Goal: Information Seeking & Learning: Check status

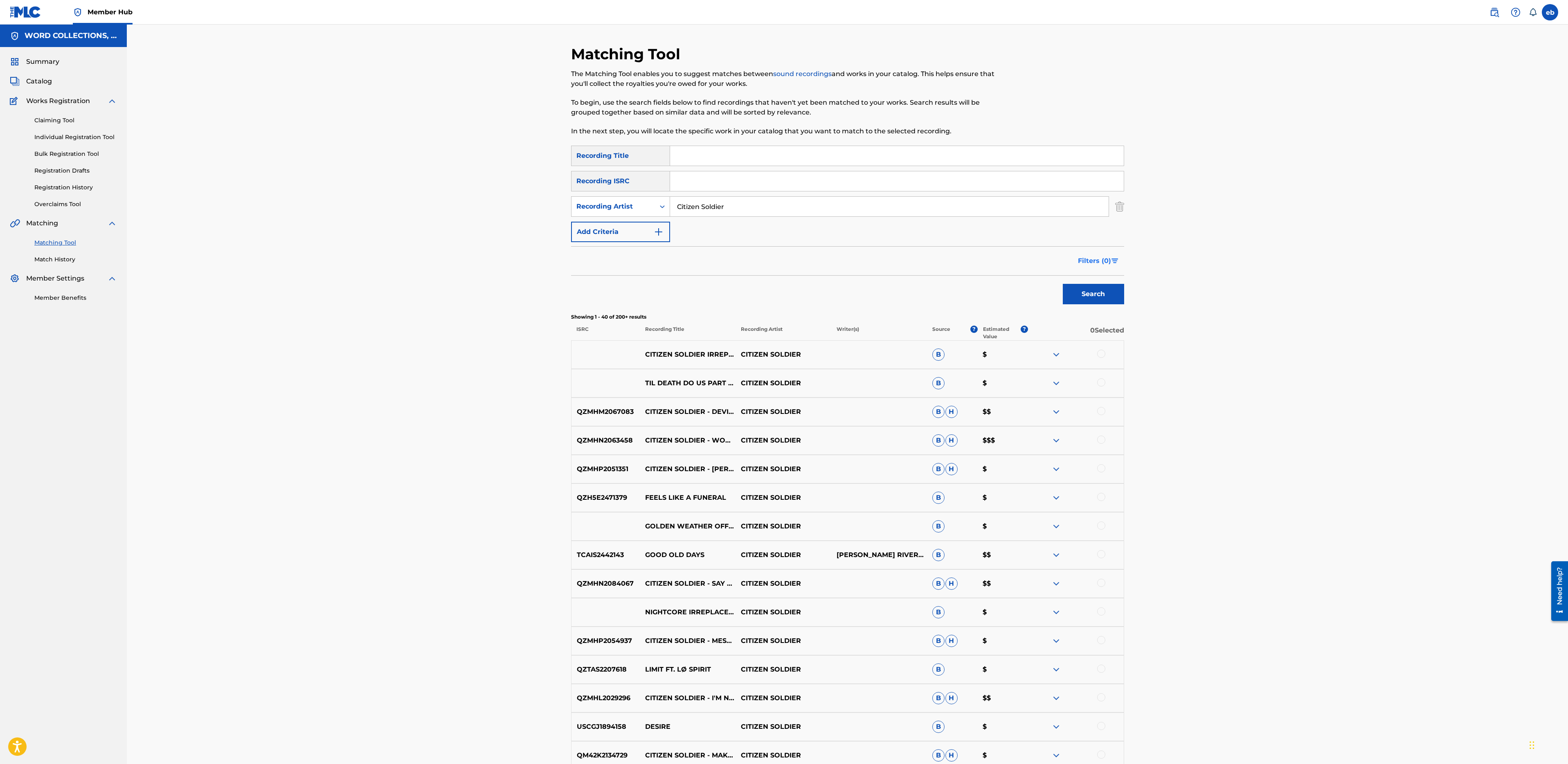
click at [1093, 257] on span "Filters ( 0 )" at bounding box center [1094, 260] width 33 height 10
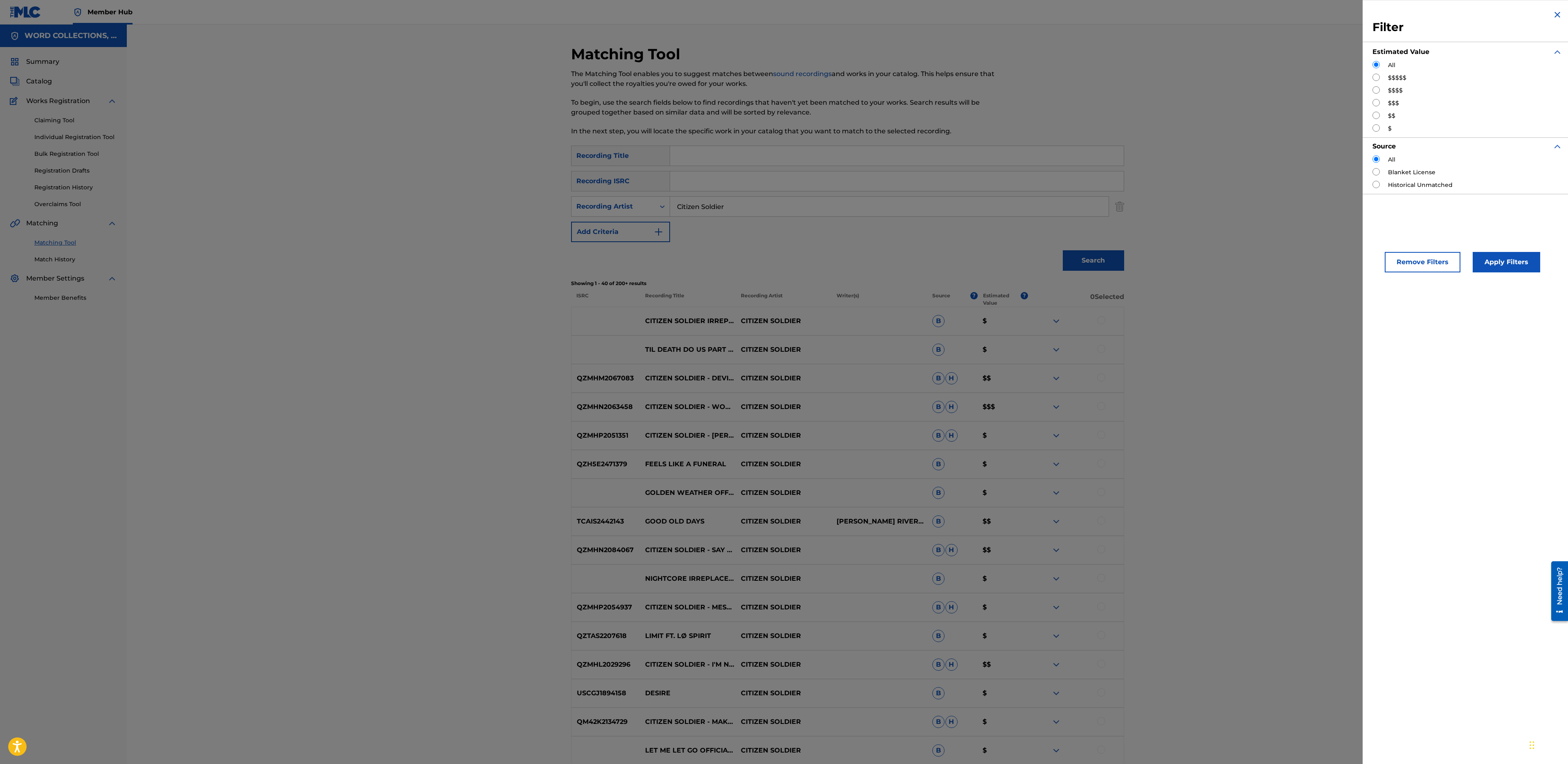
click at [1375, 88] on input "Search Form" at bounding box center [1376, 90] width 7 height 7
radio input "true"
click at [1481, 254] on button "Apply Filters" at bounding box center [1505, 262] width 67 height 20
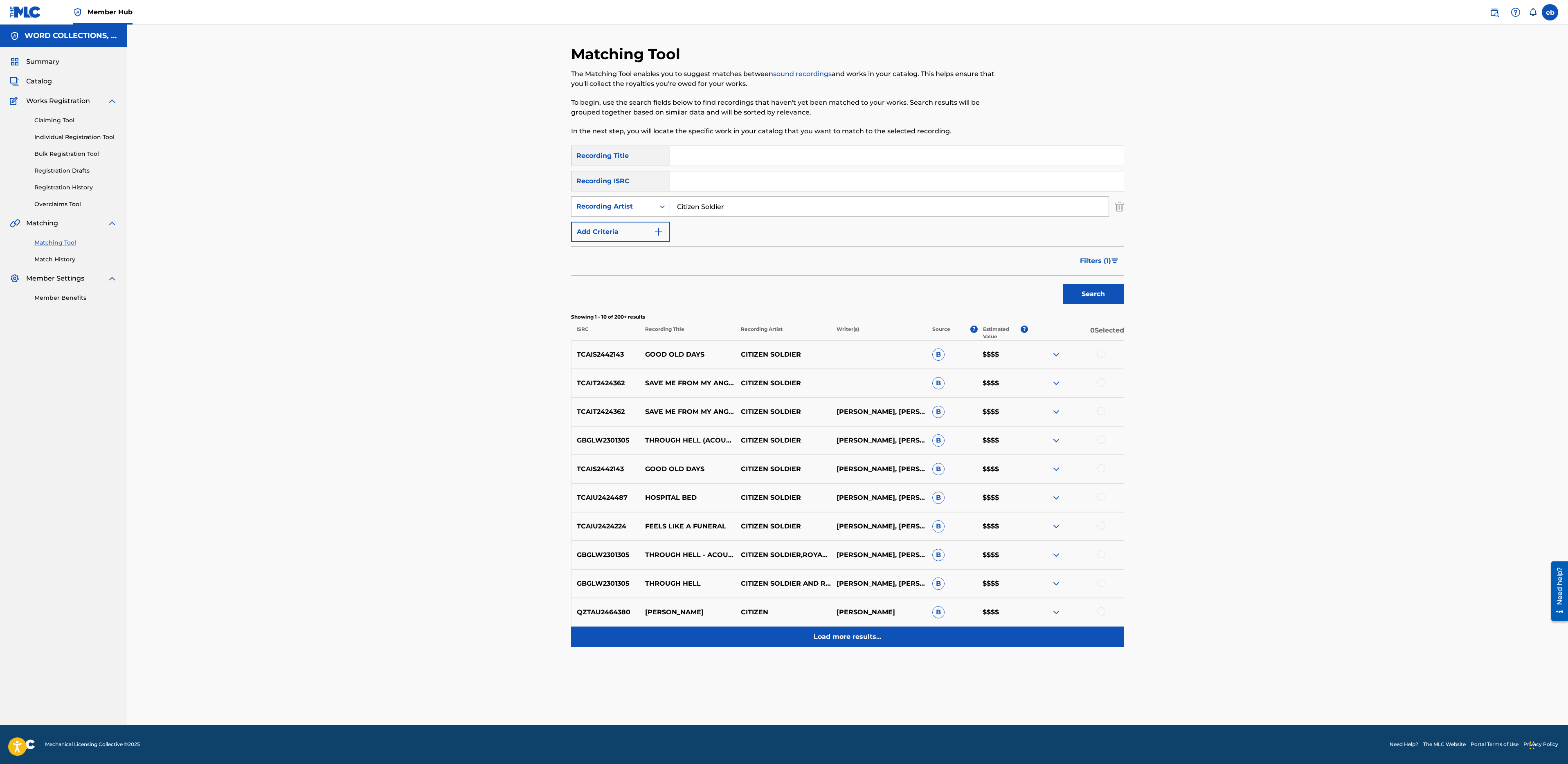
click at [879, 641] on p "Load more results..." at bounding box center [847, 637] width 67 height 10
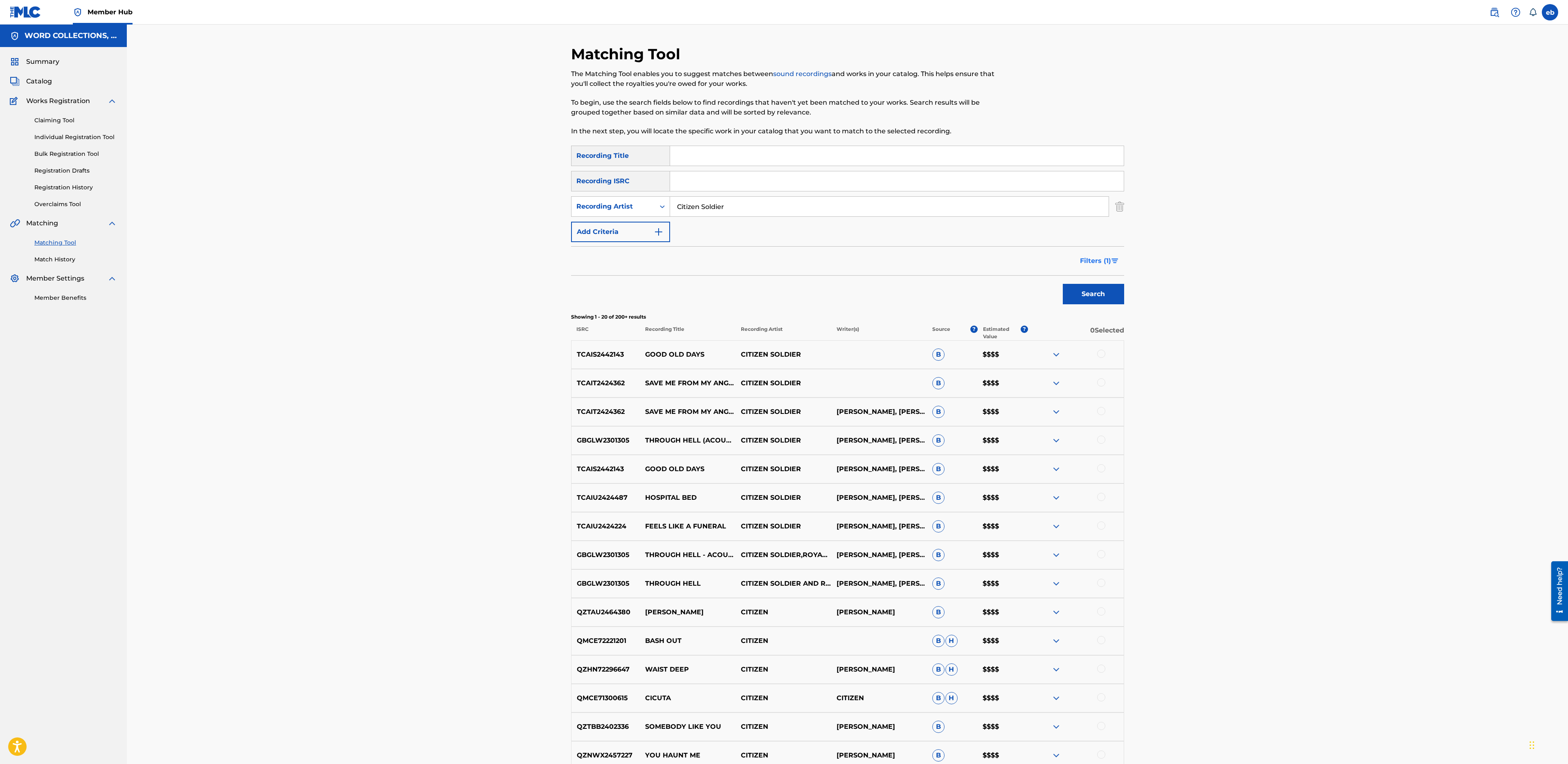
click at [1105, 262] on span "Filters ( 1 )" at bounding box center [1095, 260] width 31 height 10
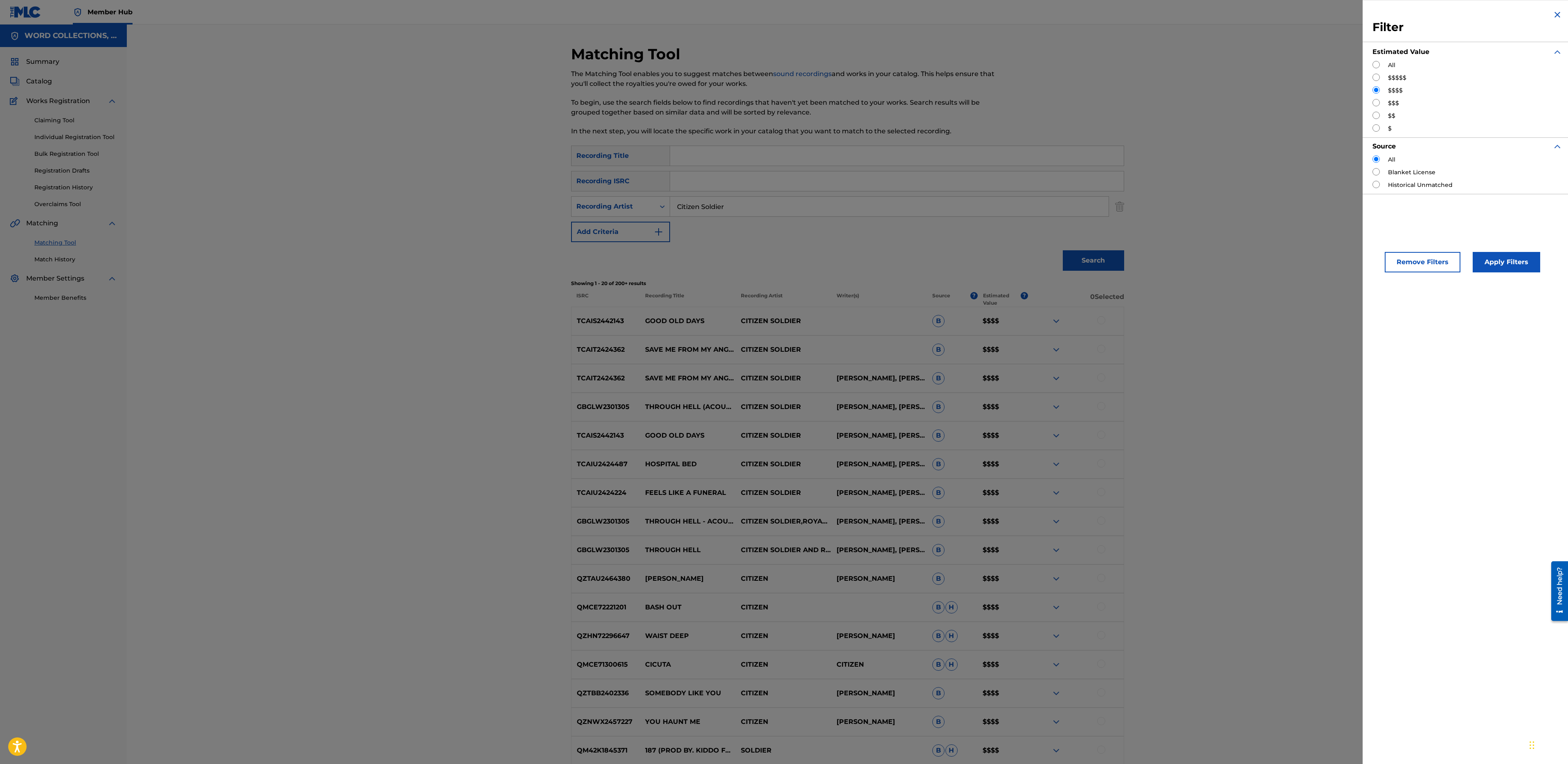
click at [1378, 81] on div "$$$$$" at bounding box center [1467, 77] width 190 height 8
click at [1376, 77] on input "Search Form" at bounding box center [1376, 77] width 7 height 7
radio input "true"
click at [1508, 264] on button "Apply Filters" at bounding box center [1505, 262] width 67 height 20
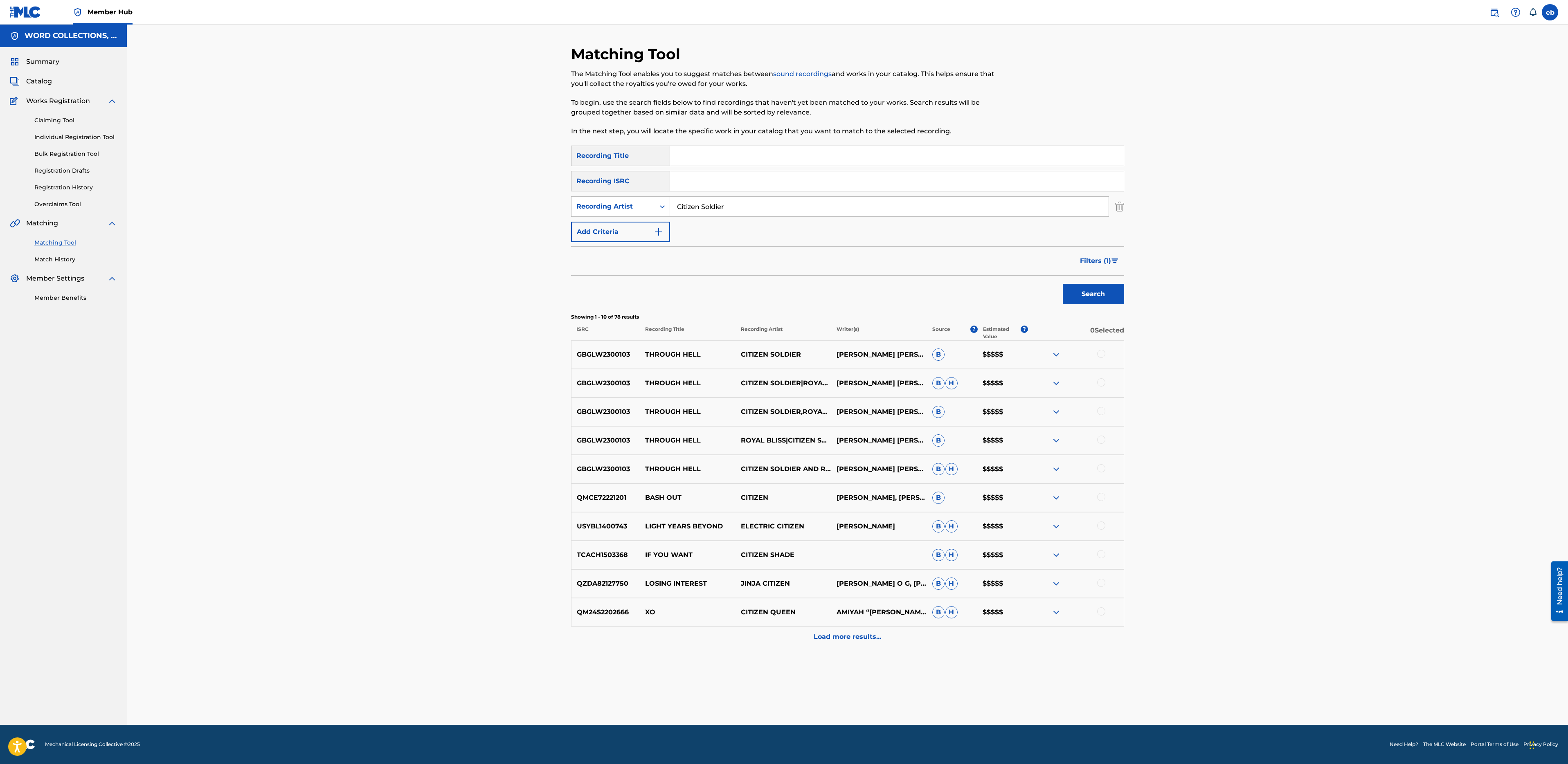
click at [1055, 411] on img at bounding box center [1055, 411] width 10 height 10
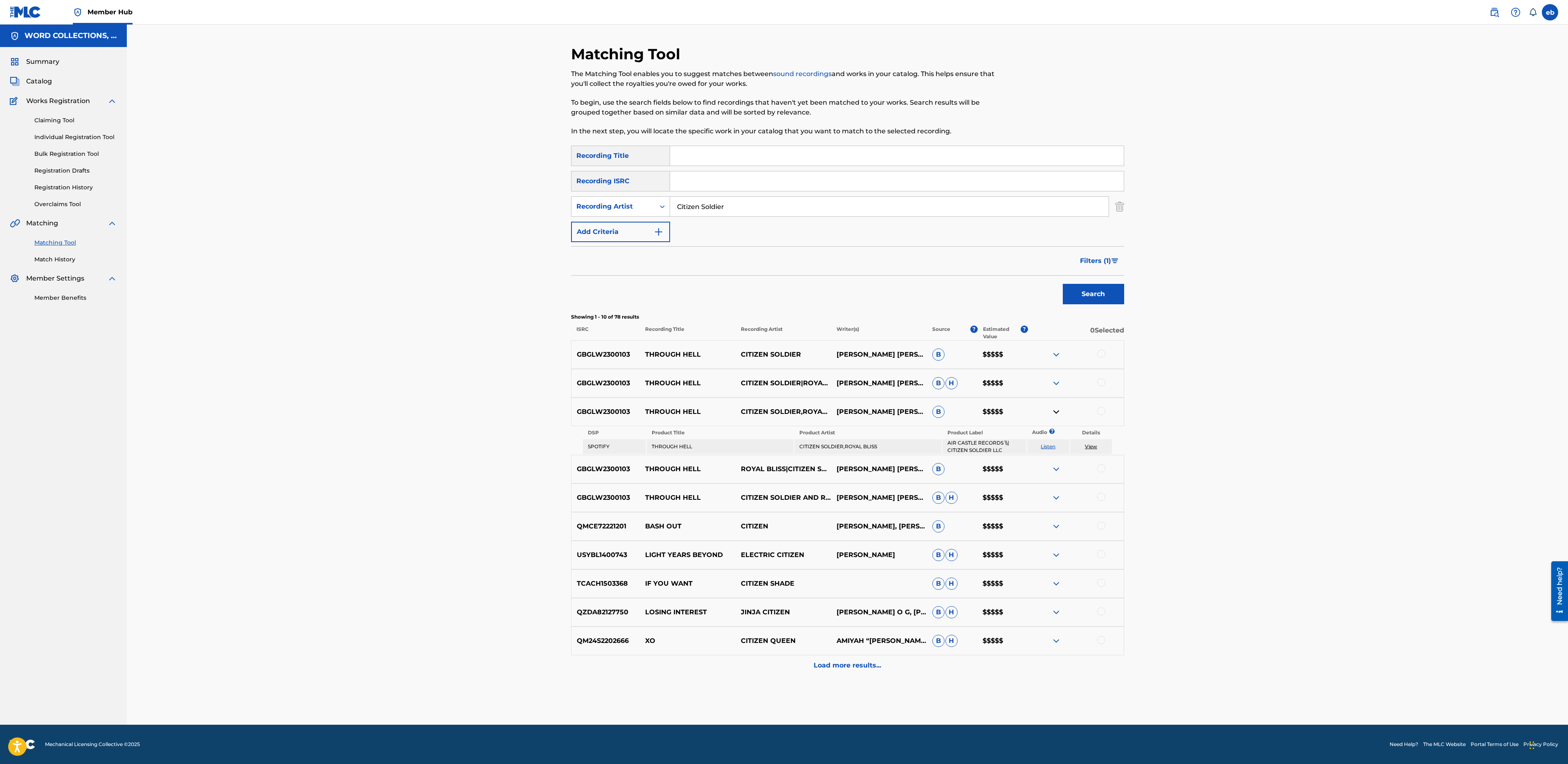
click at [1054, 384] on img at bounding box center [1055, 383] width 10 height 10
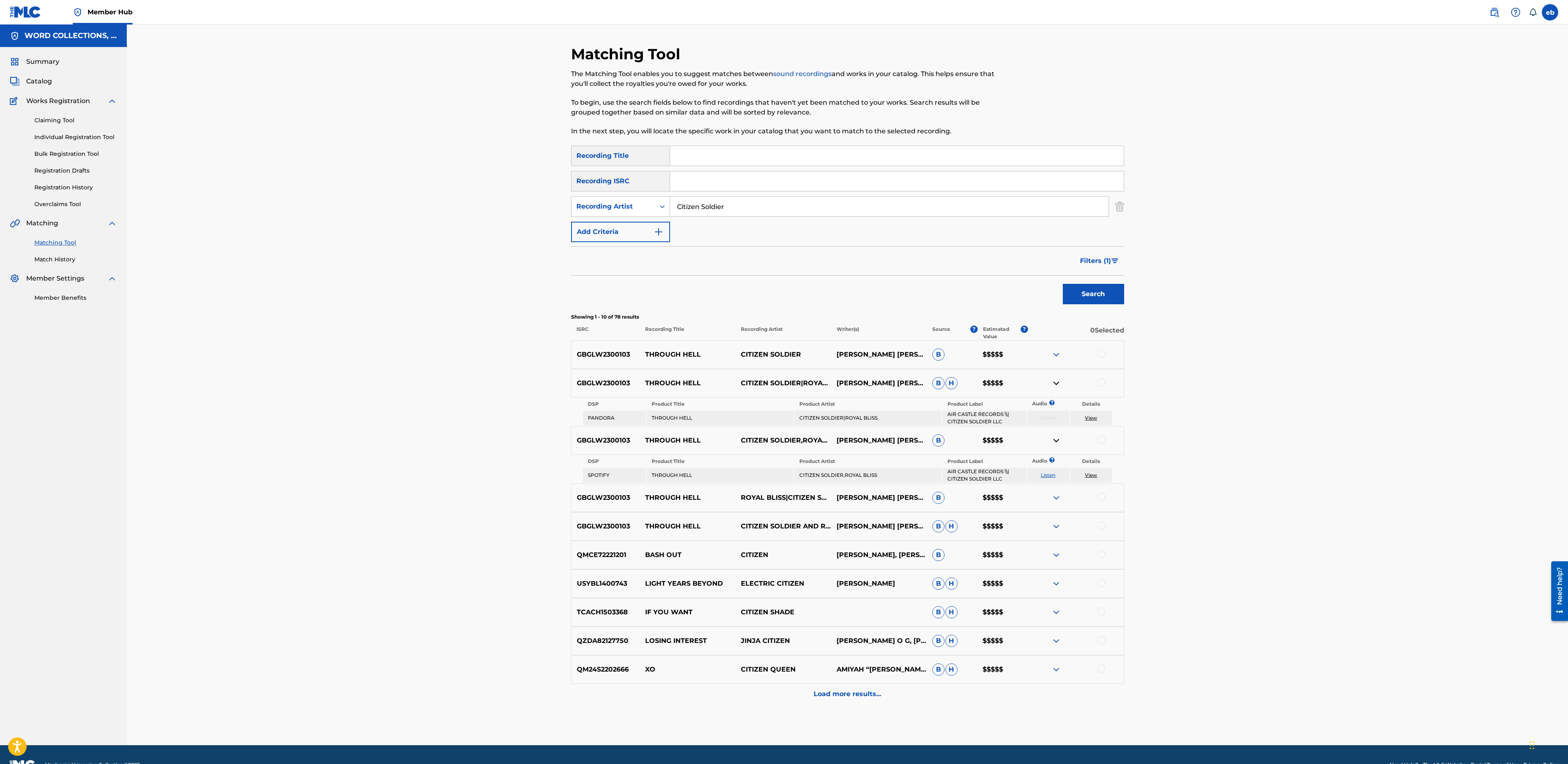
click at [1054, 348] on div "GBGLW2300103 THROUGH HELL CITIZEN SOLDIER JACOB EZRA SEGURA, NEAL MIDDLETON B $…" at bounding box center [847, 354] width 553 height 29
click at [1057, 356] on img at bounding box center [1055, 354] width 10 height 10
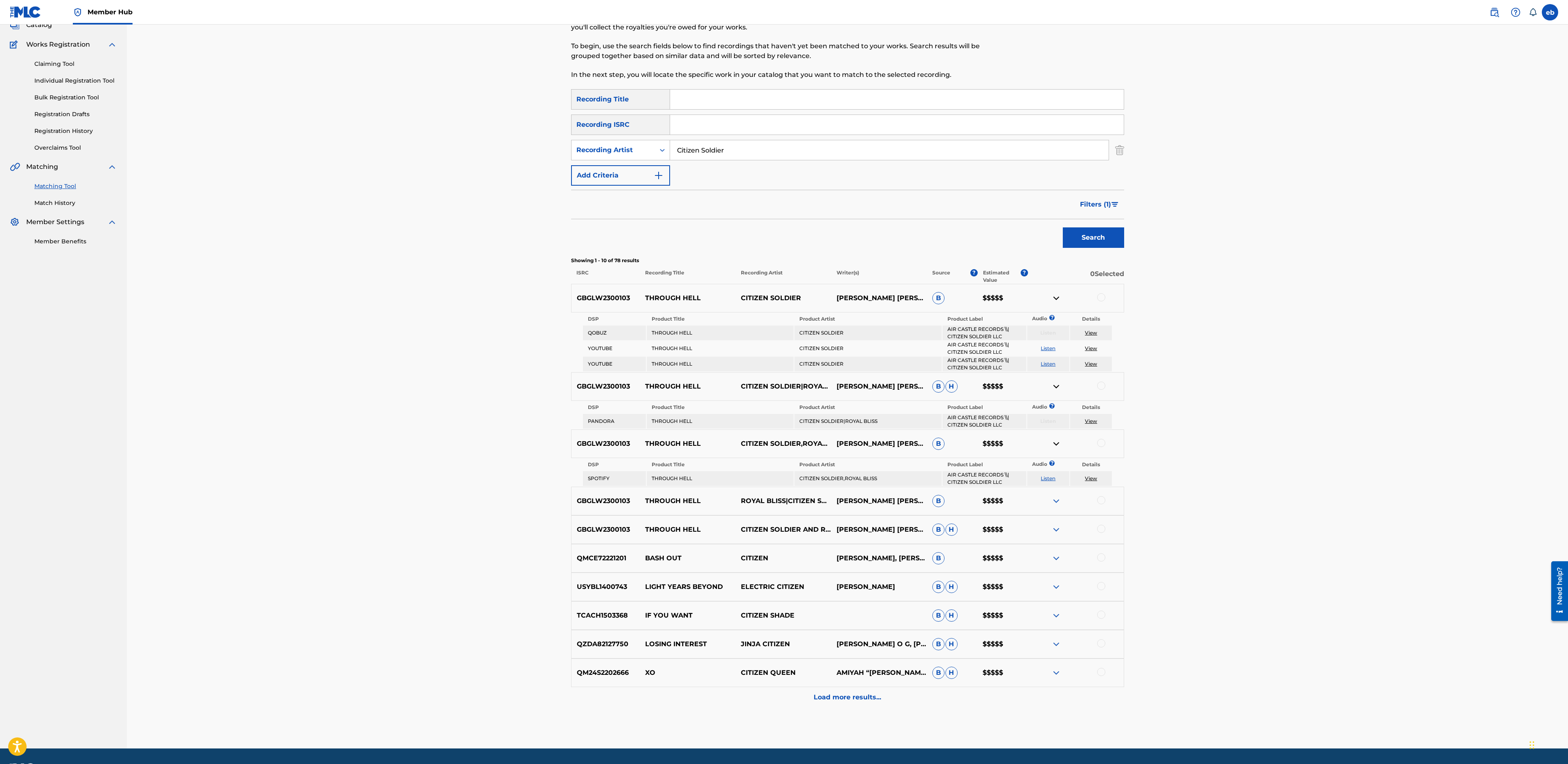
scroll to position [80, 0]
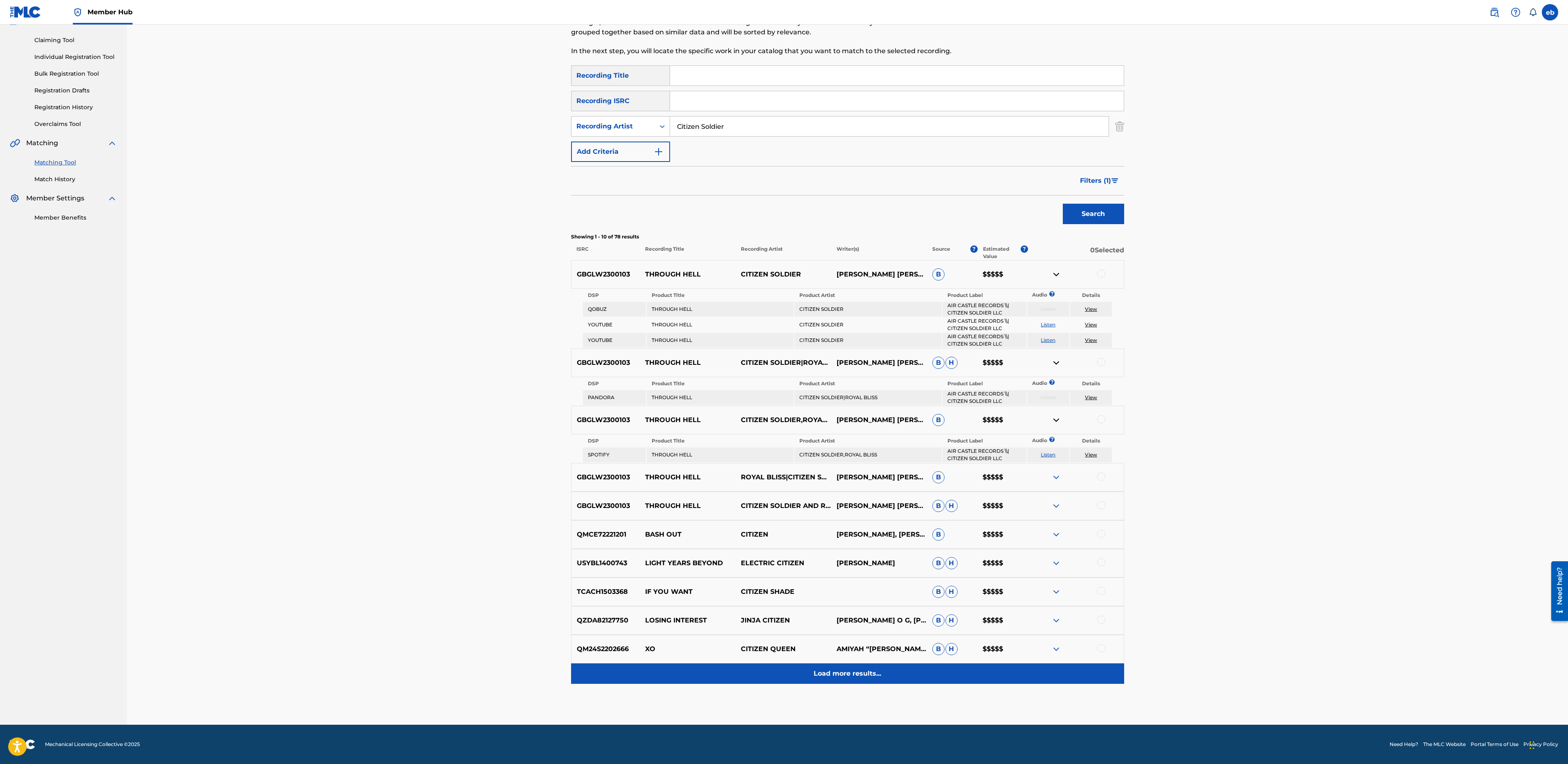
click at [840, 675] on p "Load more results..." at bounding box center [847, 674] width 67 height 10
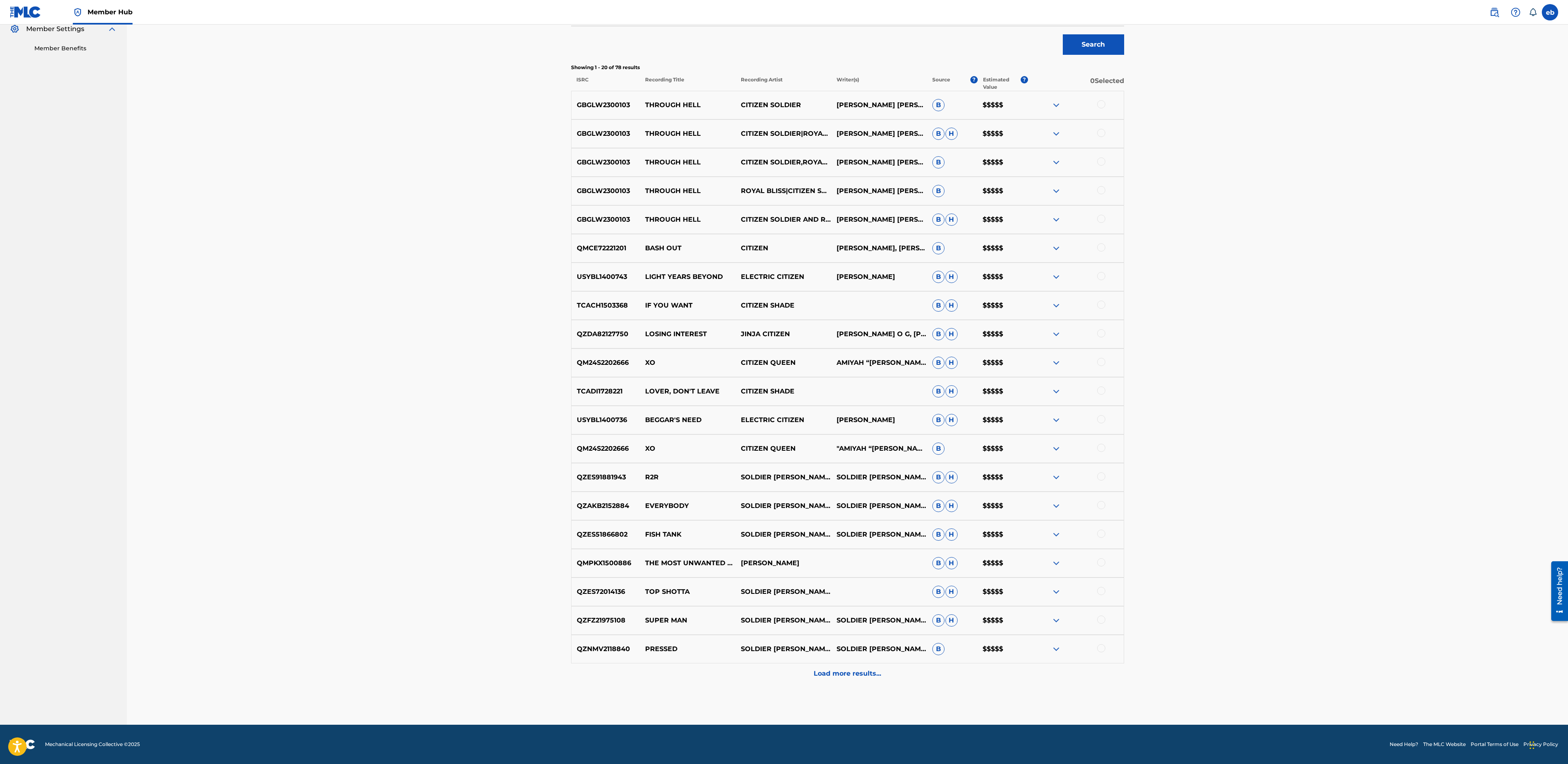
scroll to position [0, 0]
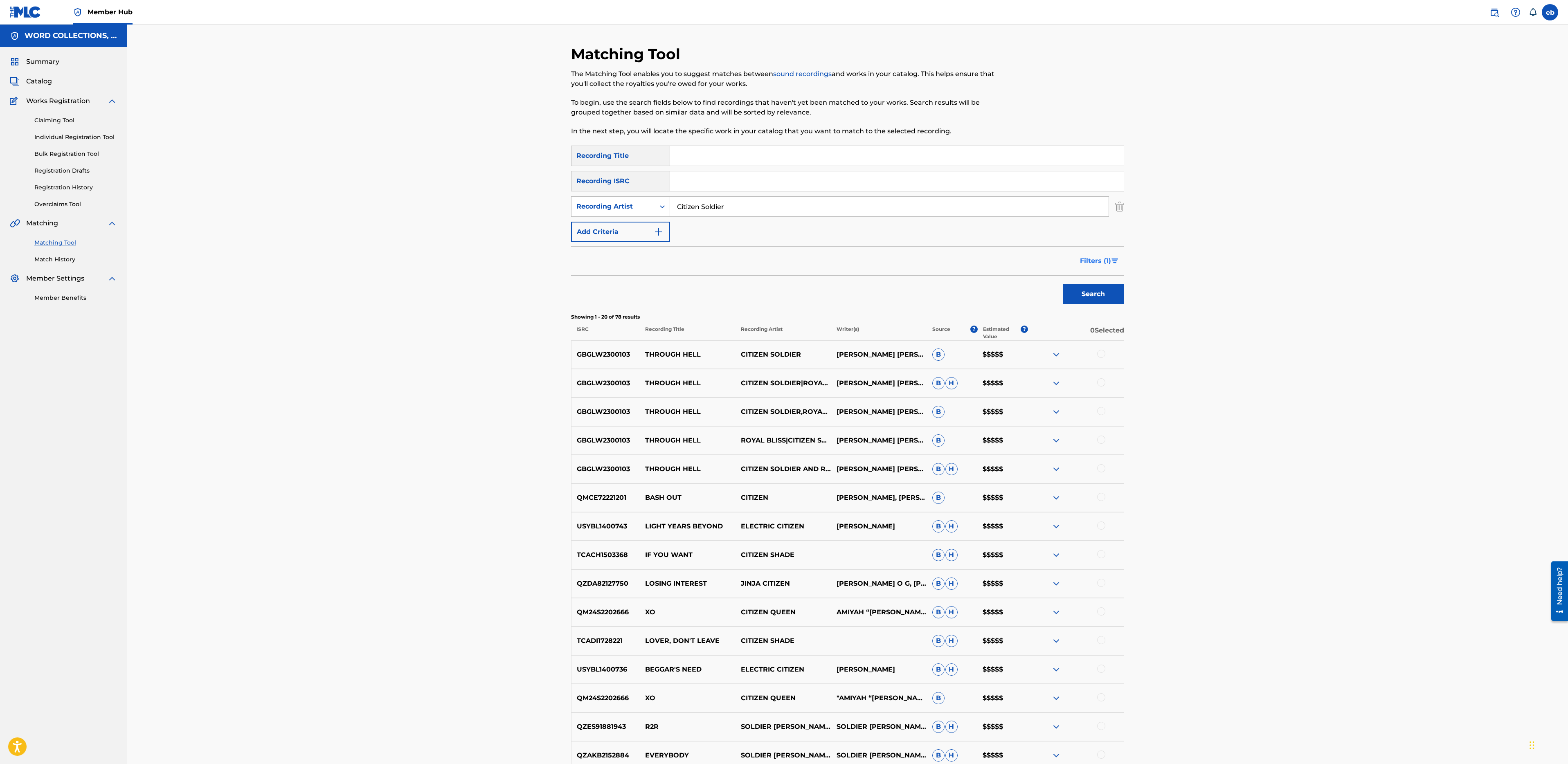
click at [1106, 259] on span "Filters ( 1 )" at bounding box center [1095, 260] width 31 height 10
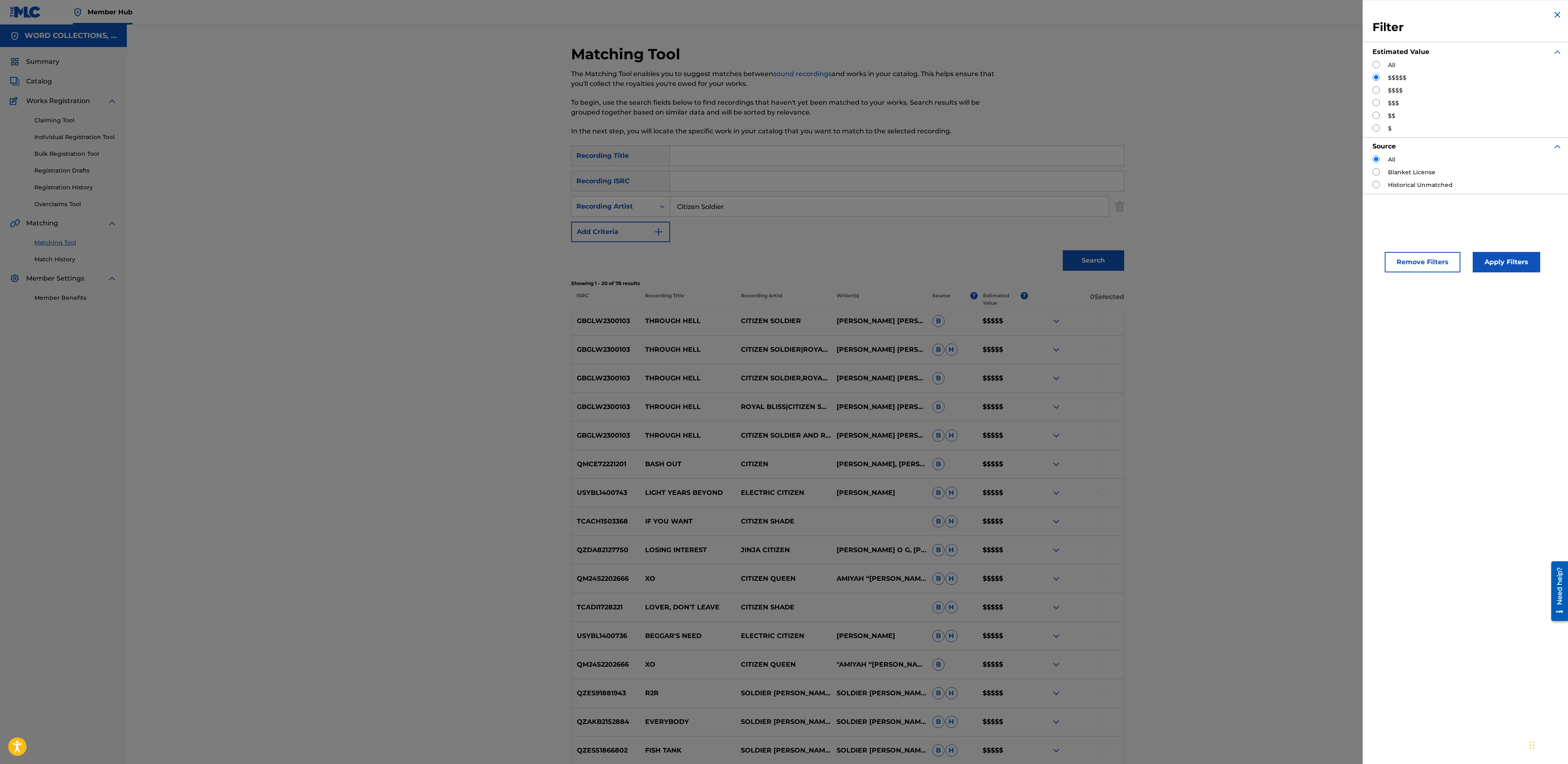
click at [1385, 91] on div "$$$$" at bounding box center [1467, 90] width 190 height 8
click at [1377, 90] on input "Search Form" at bounding box center [1376, 90] width 7 height 7
radio input "true"
click at [1510, 252] on button "Apply Filters" at bounding box center [1505, 262] width 67 height 20
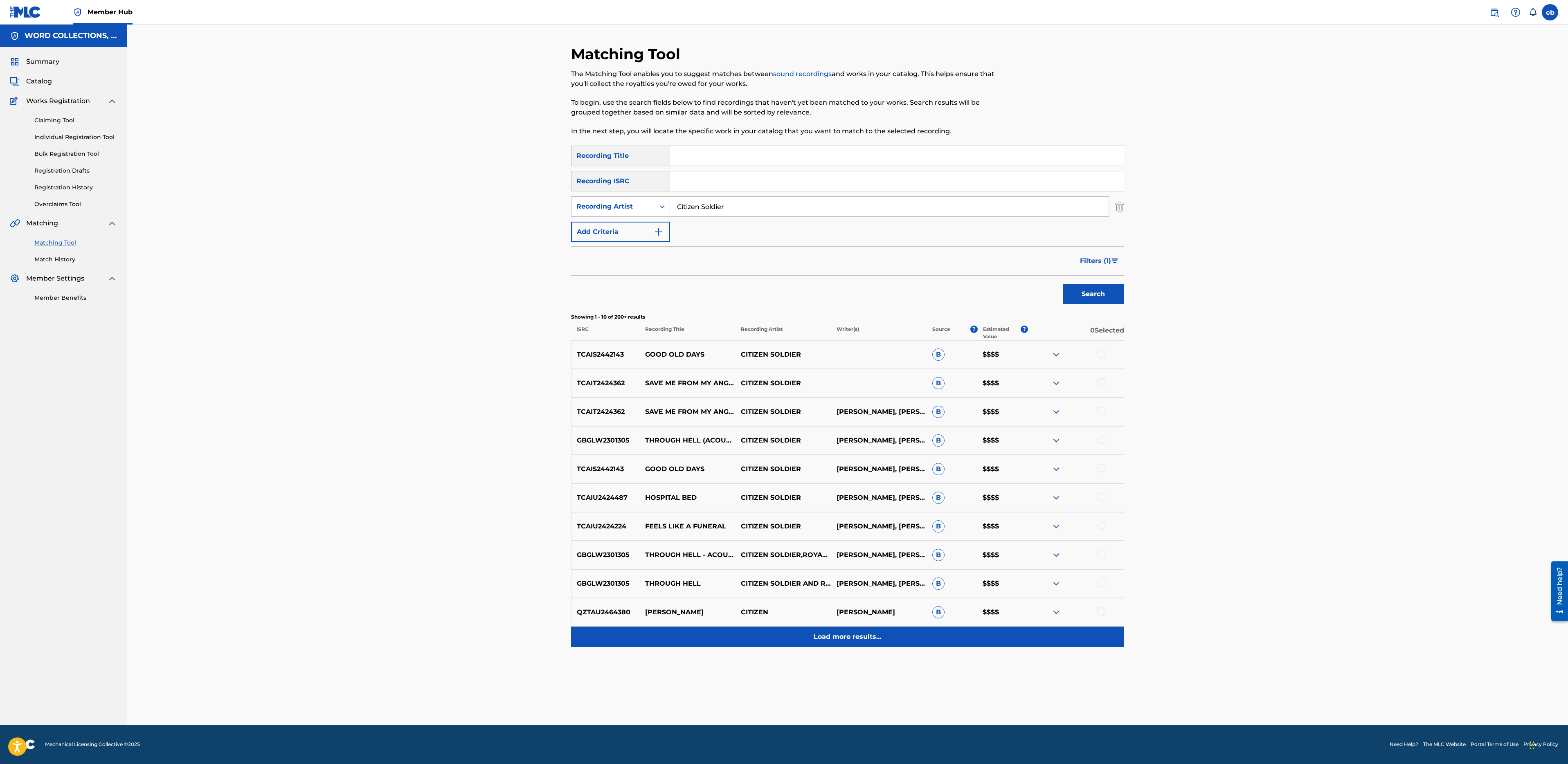
click at [847, 635] on p "Load more results..." at bounding box center [847, 637] width 67 height 10
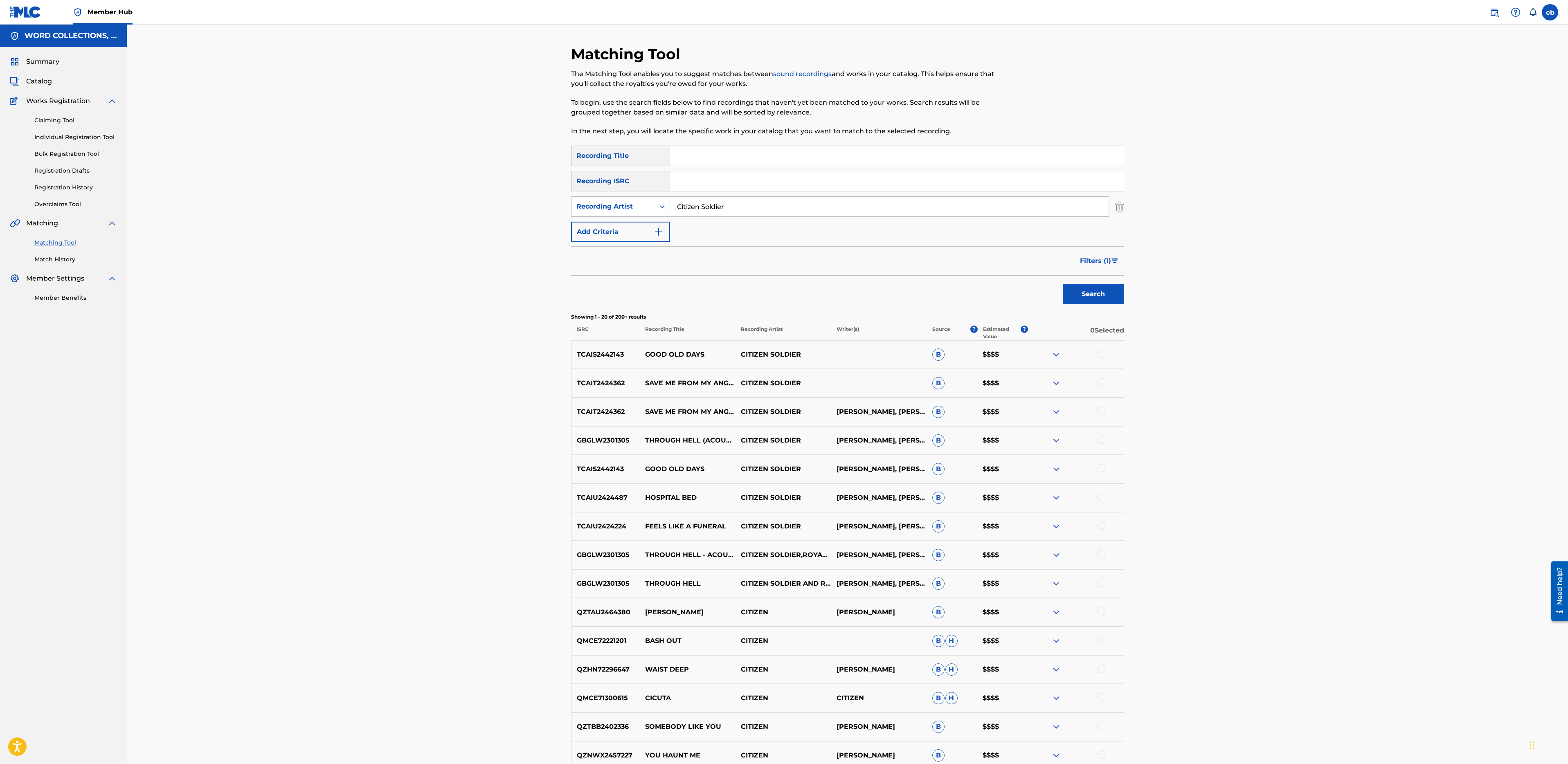
scroll to position [249, 0]
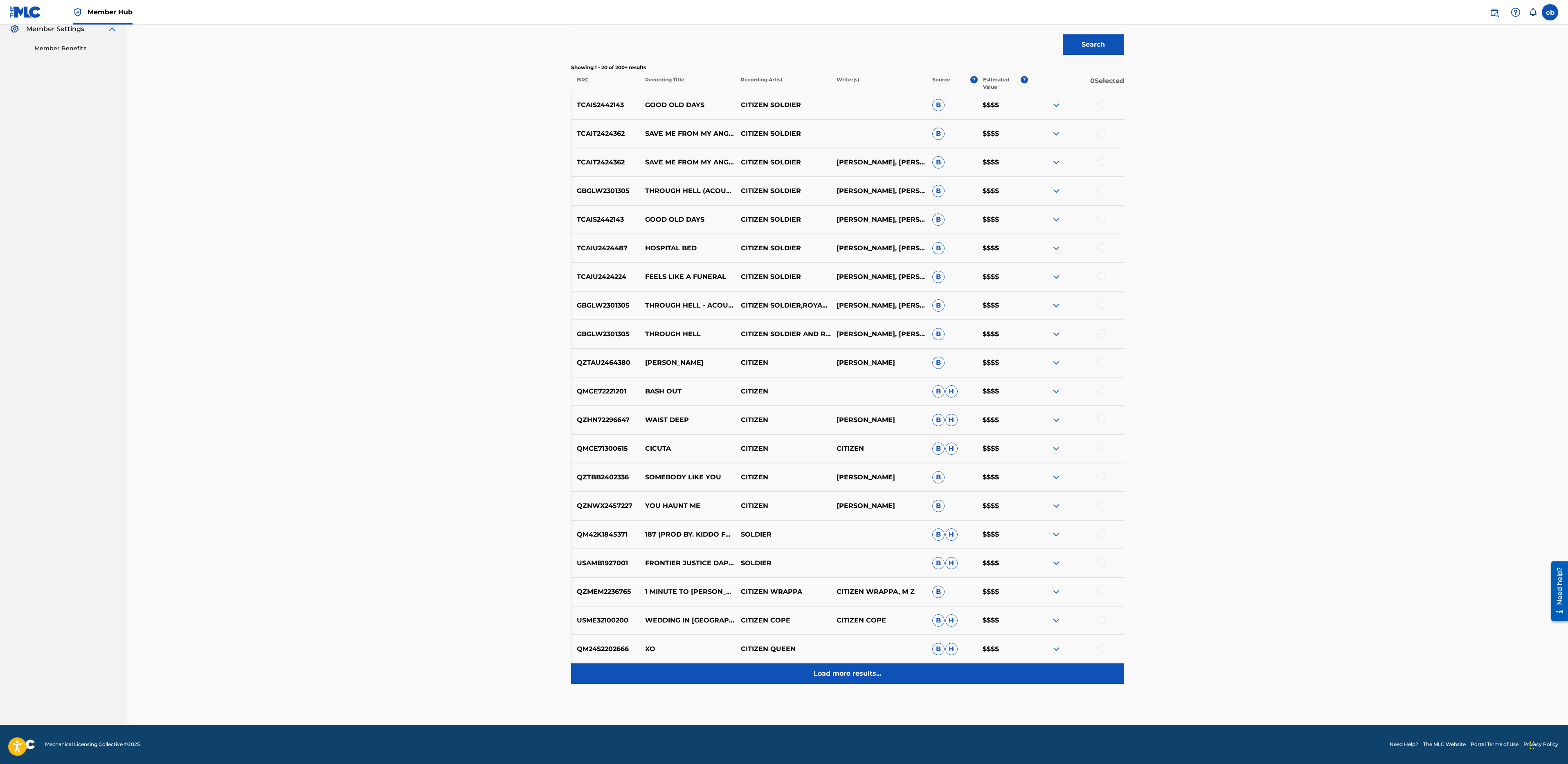
click at [843, 679] on div "Load more results..." at bounding box center [847, 674] width 553 height 20
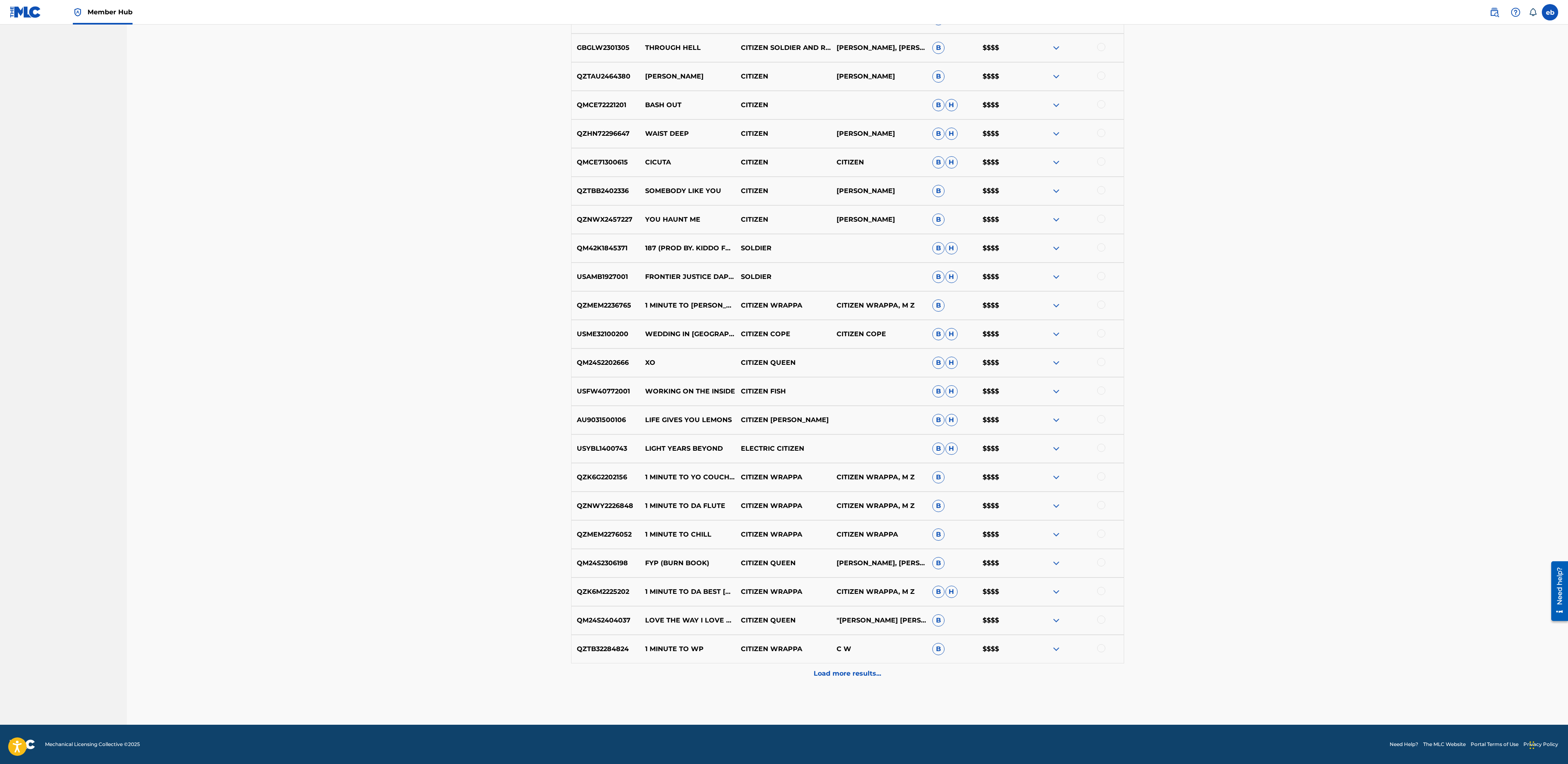
scroll to position [0, 0]
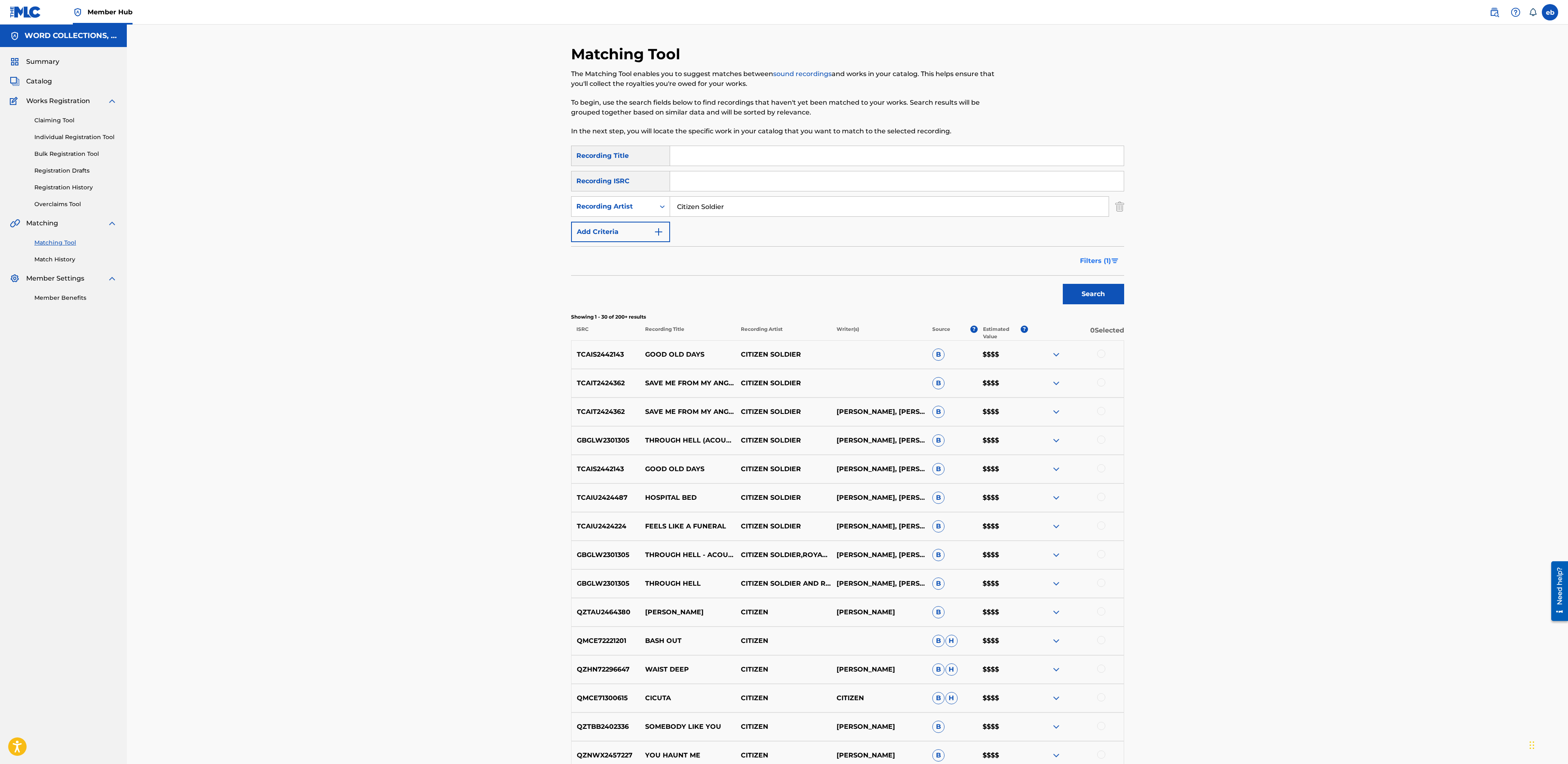
click at [1103, 260] on span "Filters ( 1 )" at bounding box center [1095, 260] width 31 height 10
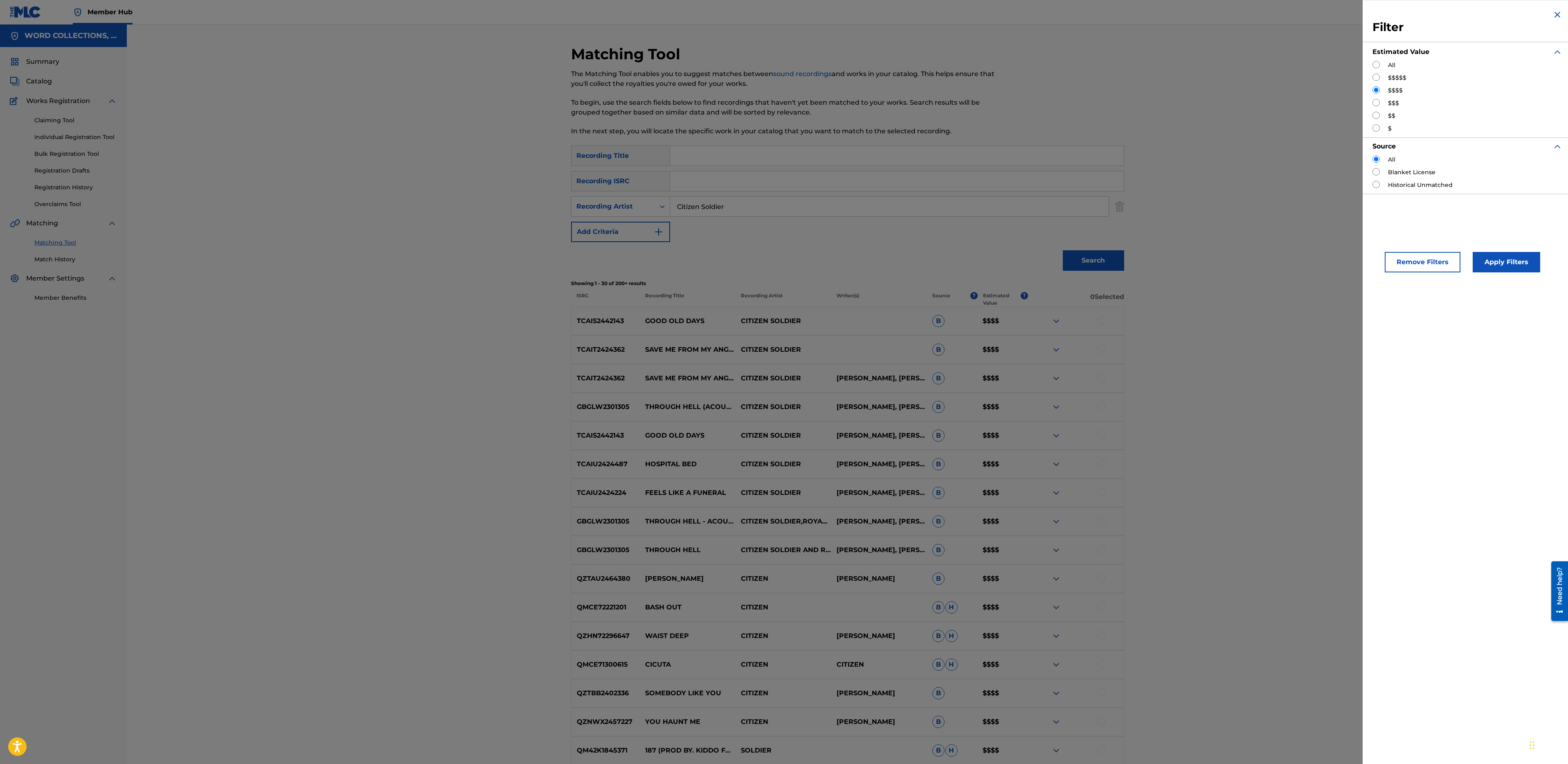
click at [1372, 110] on div "All $$$$$ $$$$ $$$ $$ $" at bounding box center [1467, 97] width 190 height 72
click at [1374, 103] on input "Search Form" at bounding box center [1376, 103] width 7 height 7
radio input "true"
click at [1496, 262] on button "Apply Filters" at bounding box center [1505, 262] width 67 height 20
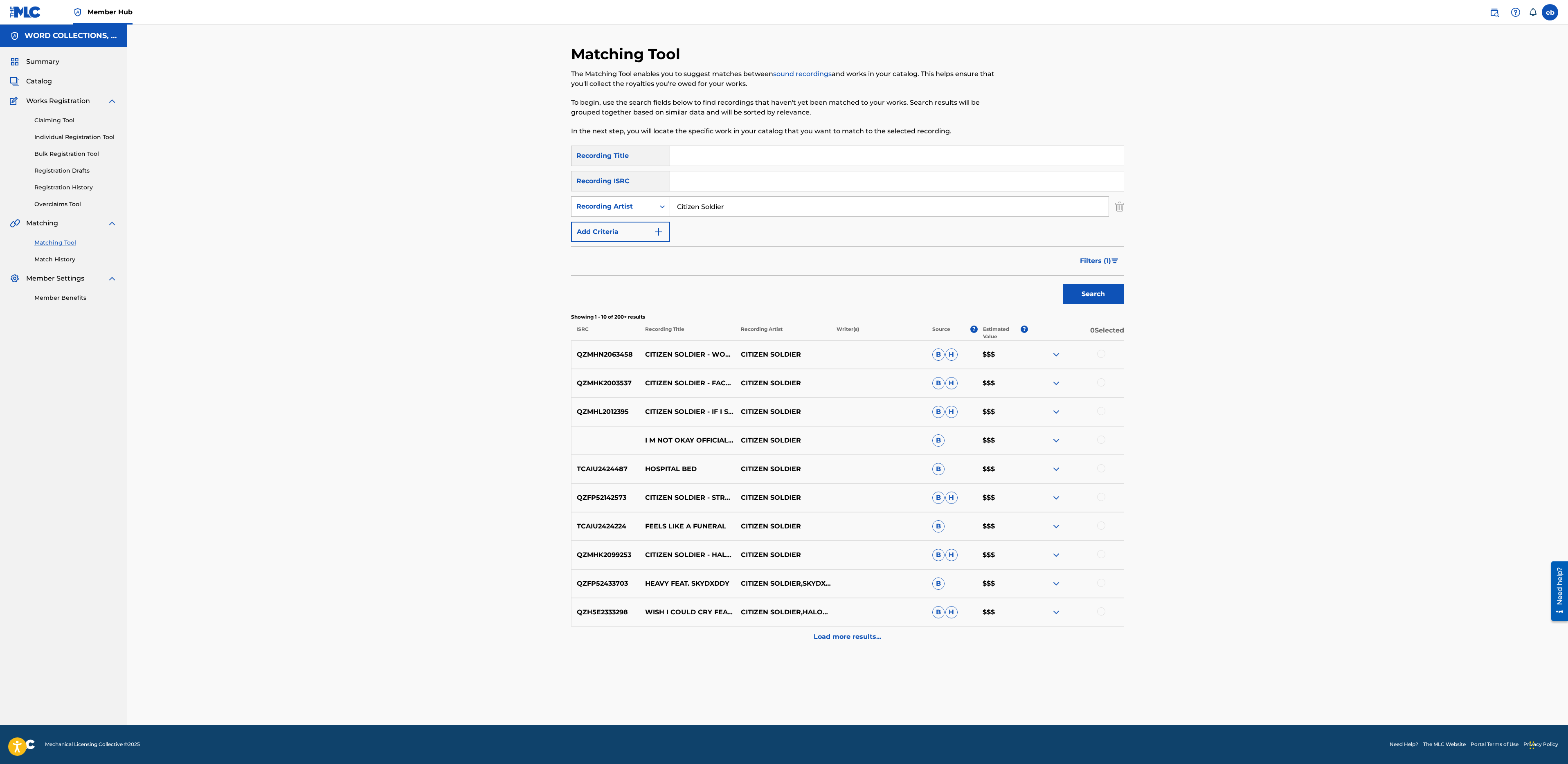
click at [726, 205] on input "Citizen Soldier" at bounding box center [889, 206] width 438 height 19
type input "Citizen Soldiera"
click at [637, 203] on div "Recording Artist" at bounding box center [613, 206] width 74 height 10
click at [633, 223] on div "Writer" at bounding box center [620, 227] width 98 height 20
click at [701, 209] on input "Search Form" at bounding box center [889, 206] width 438 height 19
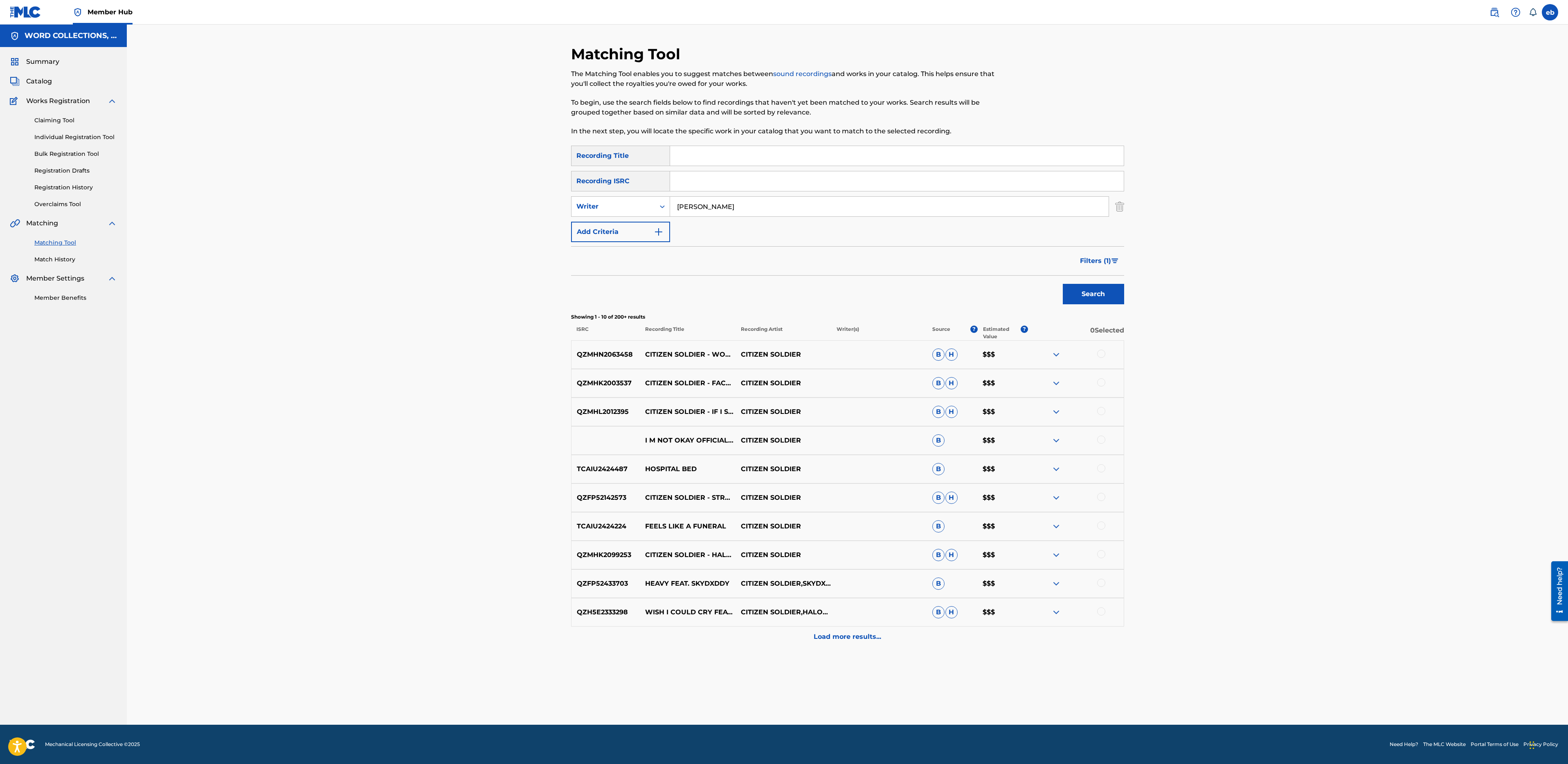
type input "Jake Segura"
click at [1063, 284] on button "Search" at bounding box center [1093, 294] width 62 height 20
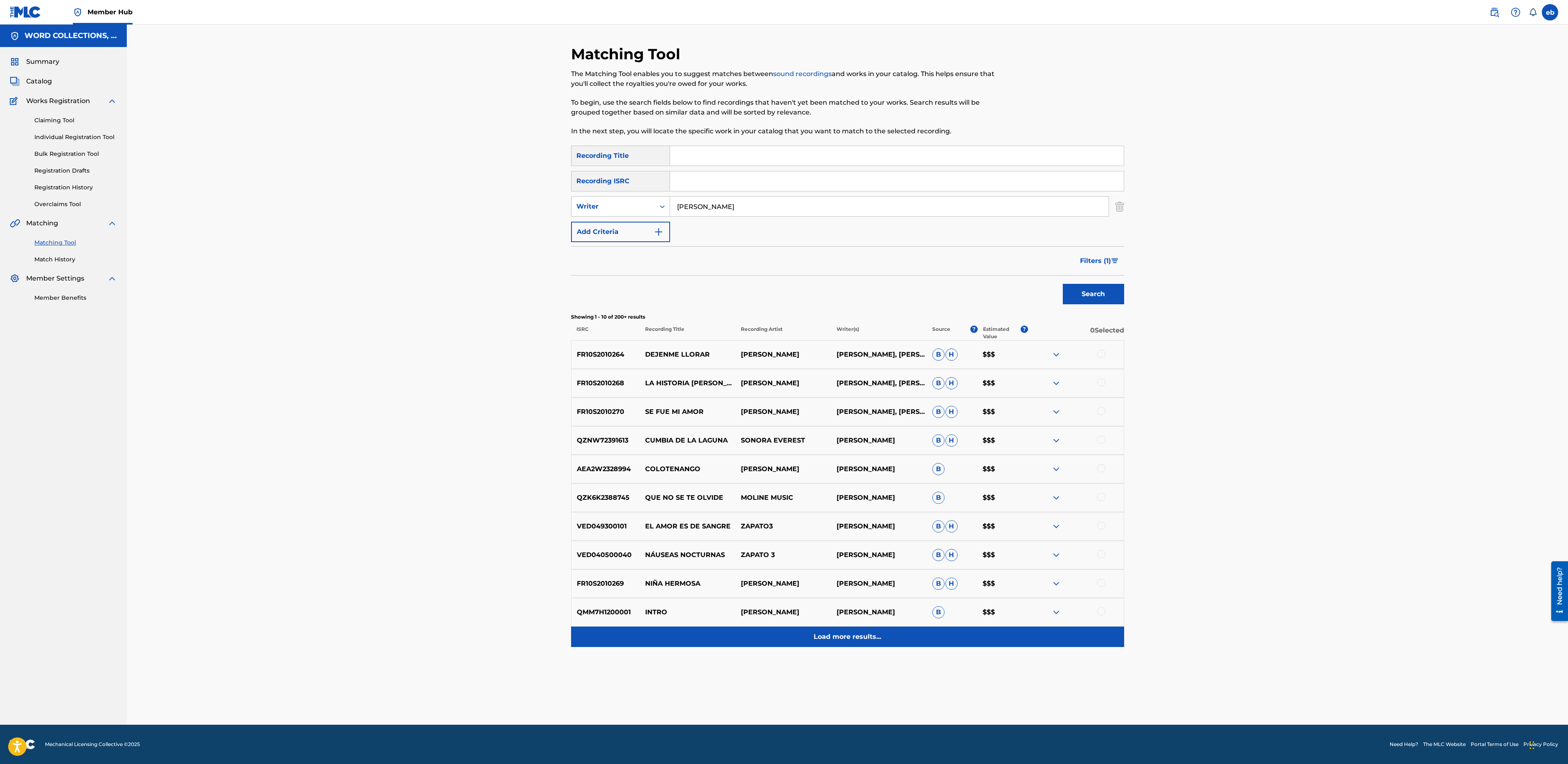
click at [843, 635] on p "Load more results..." at bounding box center [847, 637] width 67 height 10
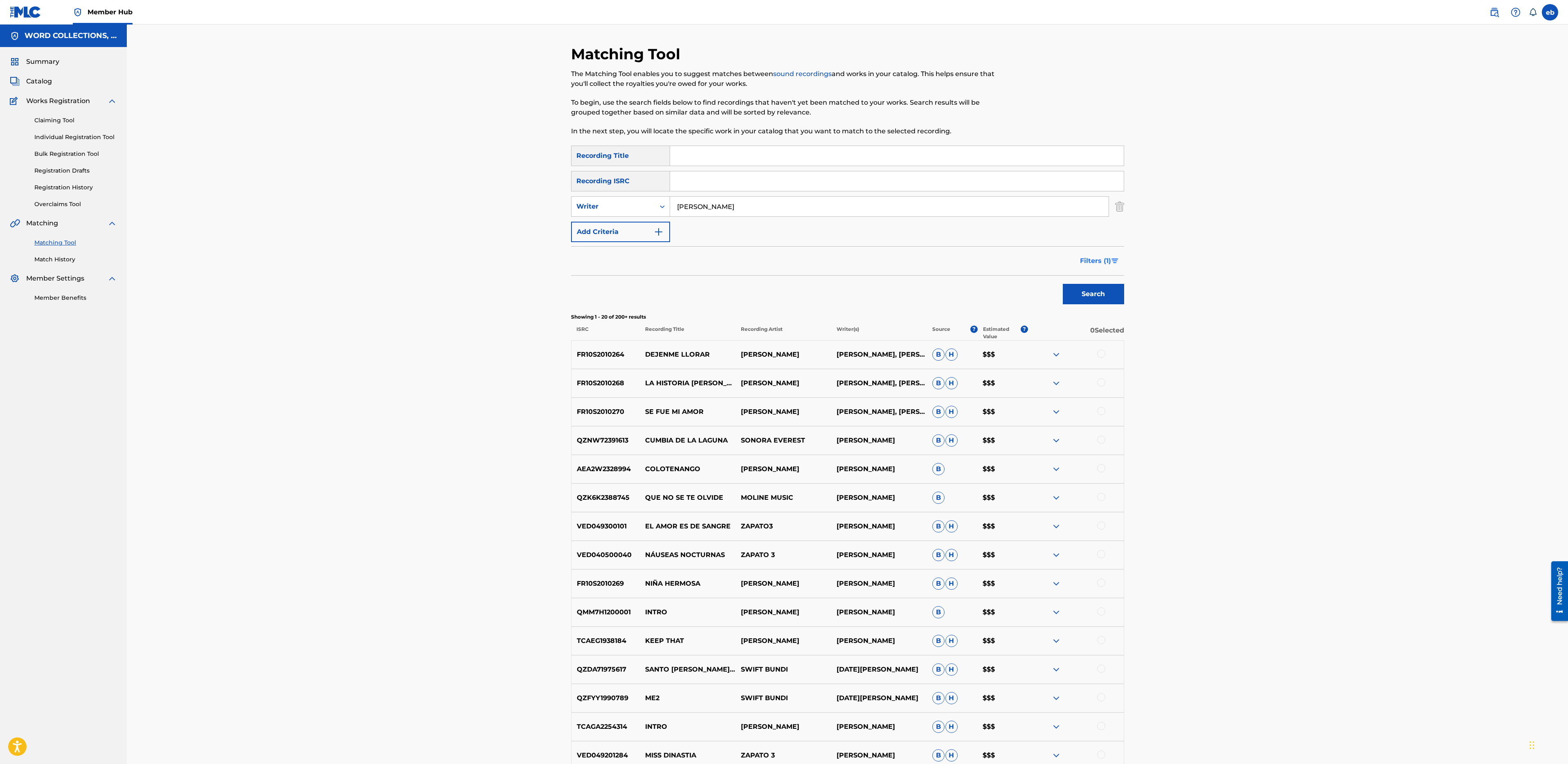
click at [1101, 260] on span "Filters ( 1 )" at bounding box center [1095, 260] width 31 height 10
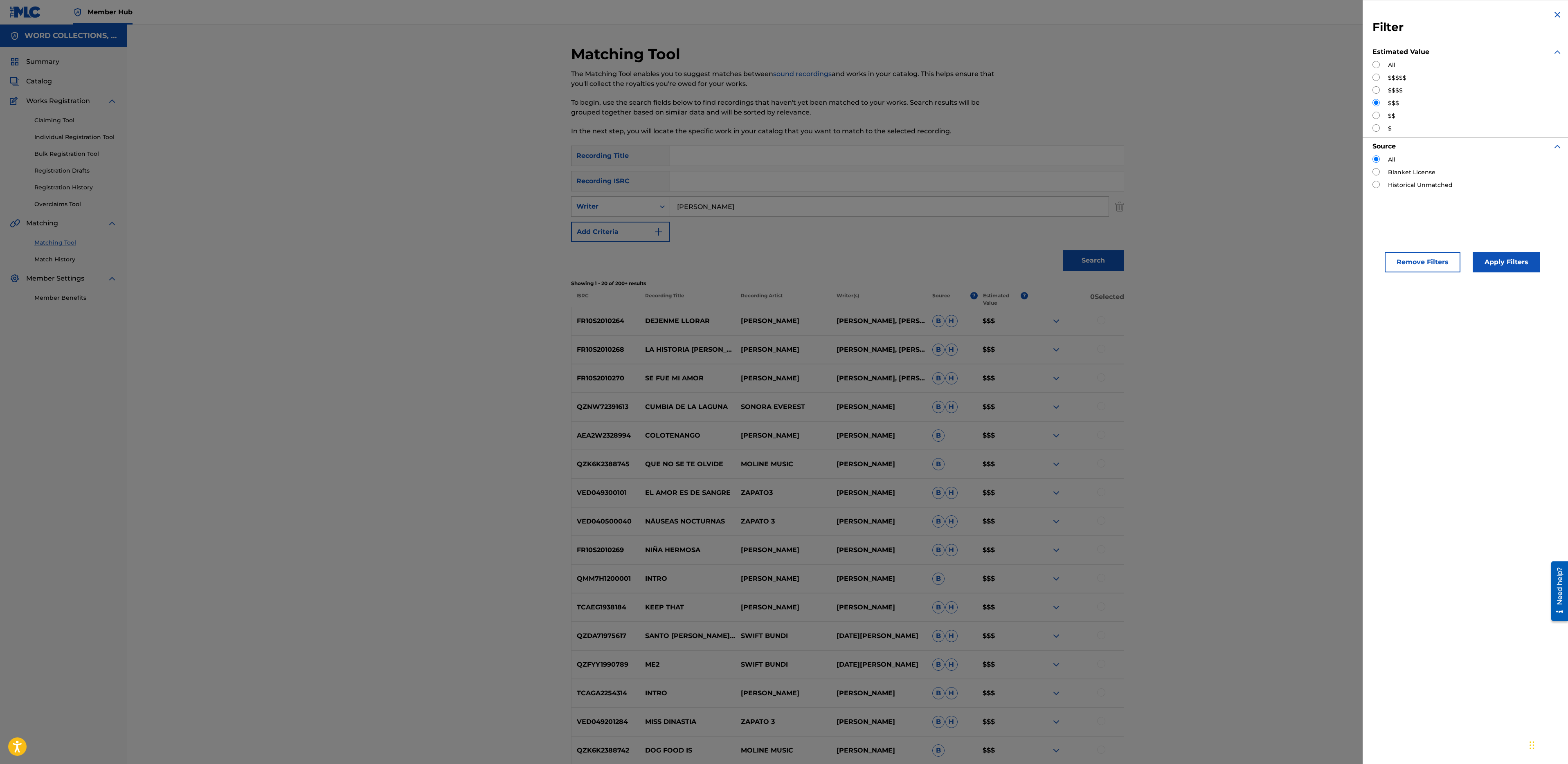
click at [1378, 87] on input "Search Form" at bounding box center [1376, 90] width 7 height 7
radio input "true"
click at [1488, 260] on button "Apply Filters" at bounding box center [1505, 262] width 67 height 20
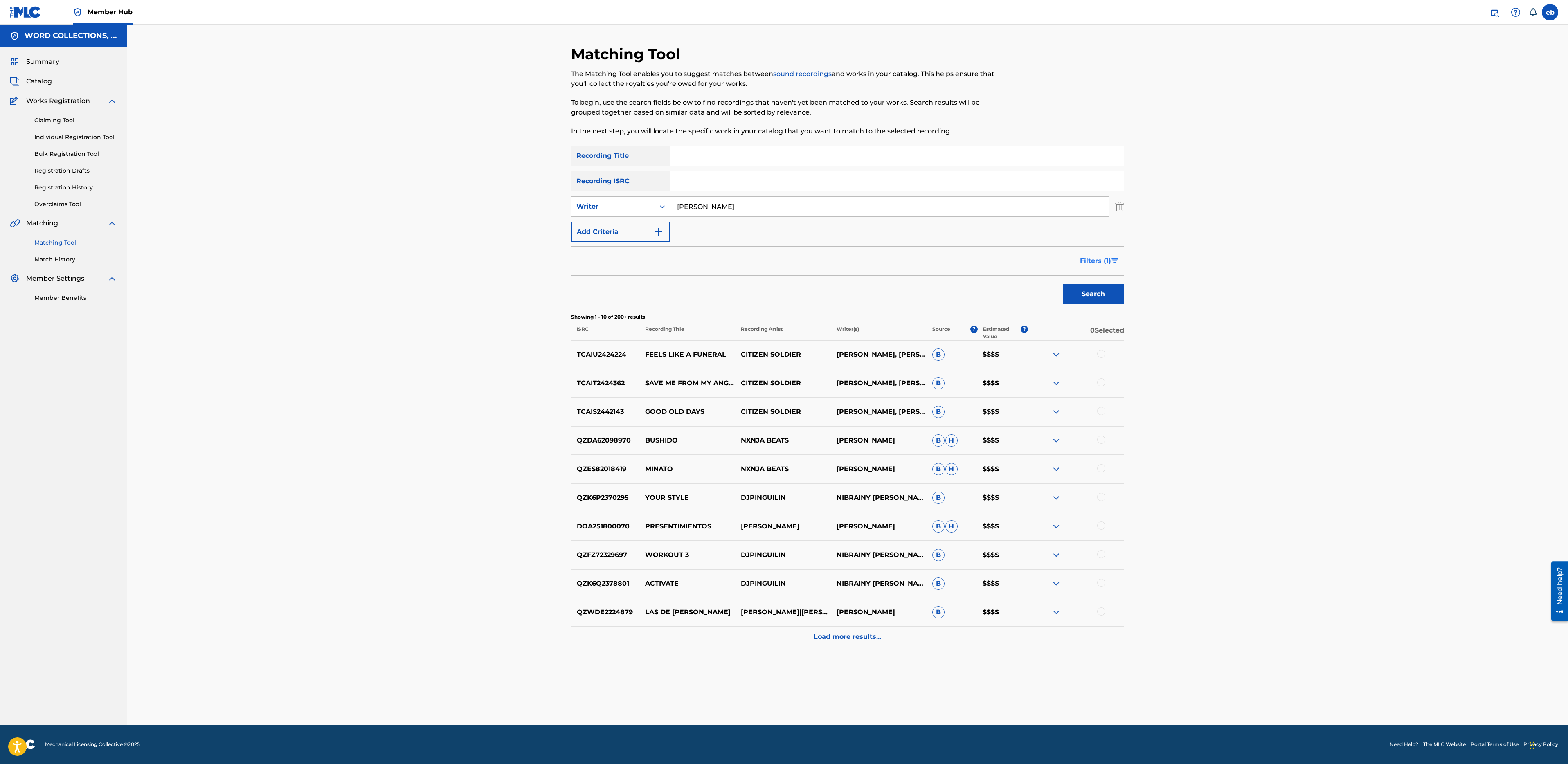
click at [1089, 269] on button "Filters ( 1 )" at bounding box center [1099, 260] width 49 height 20
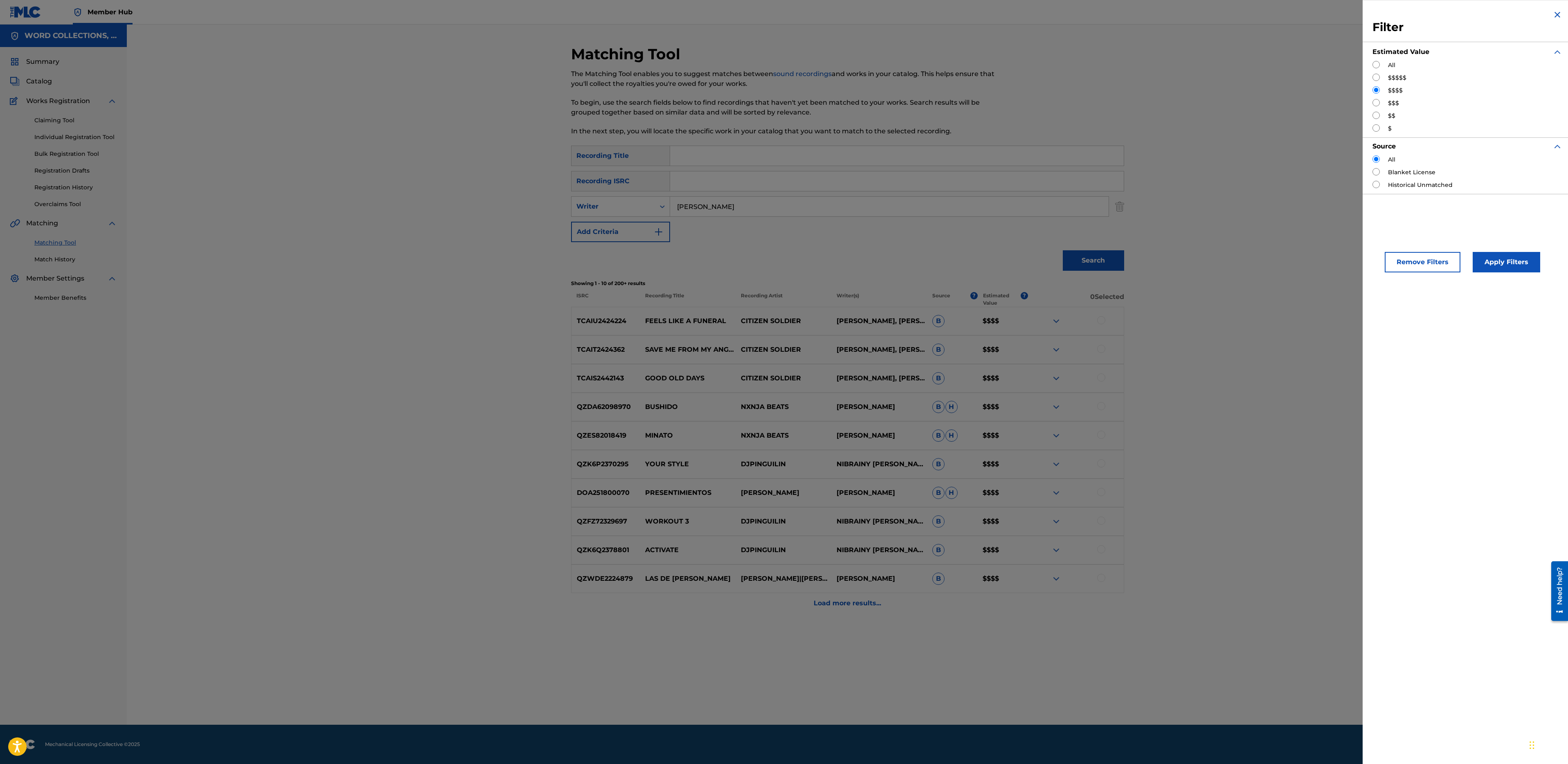
click at [1377, 75] on input "Search Form" at bounding box center [1376, 77] width 7 height 7
radio input "true"
click at [1497, 268] on button "Apply Filters" at bounding box center [1505, 262] width 67 height 20
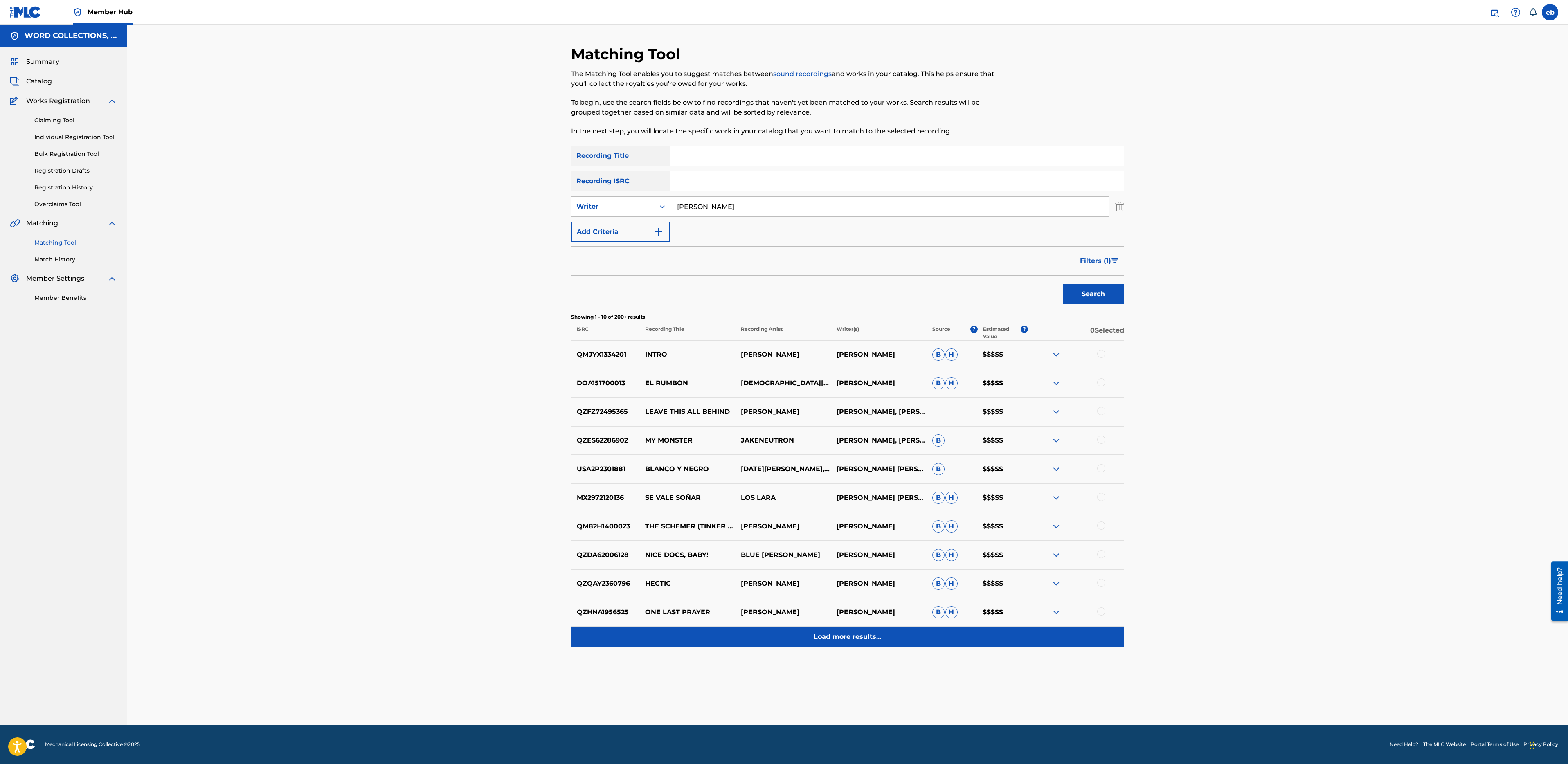
click at [847, 637] on p "Load more results..." at bounding box center [847, 637] width 67 height 10
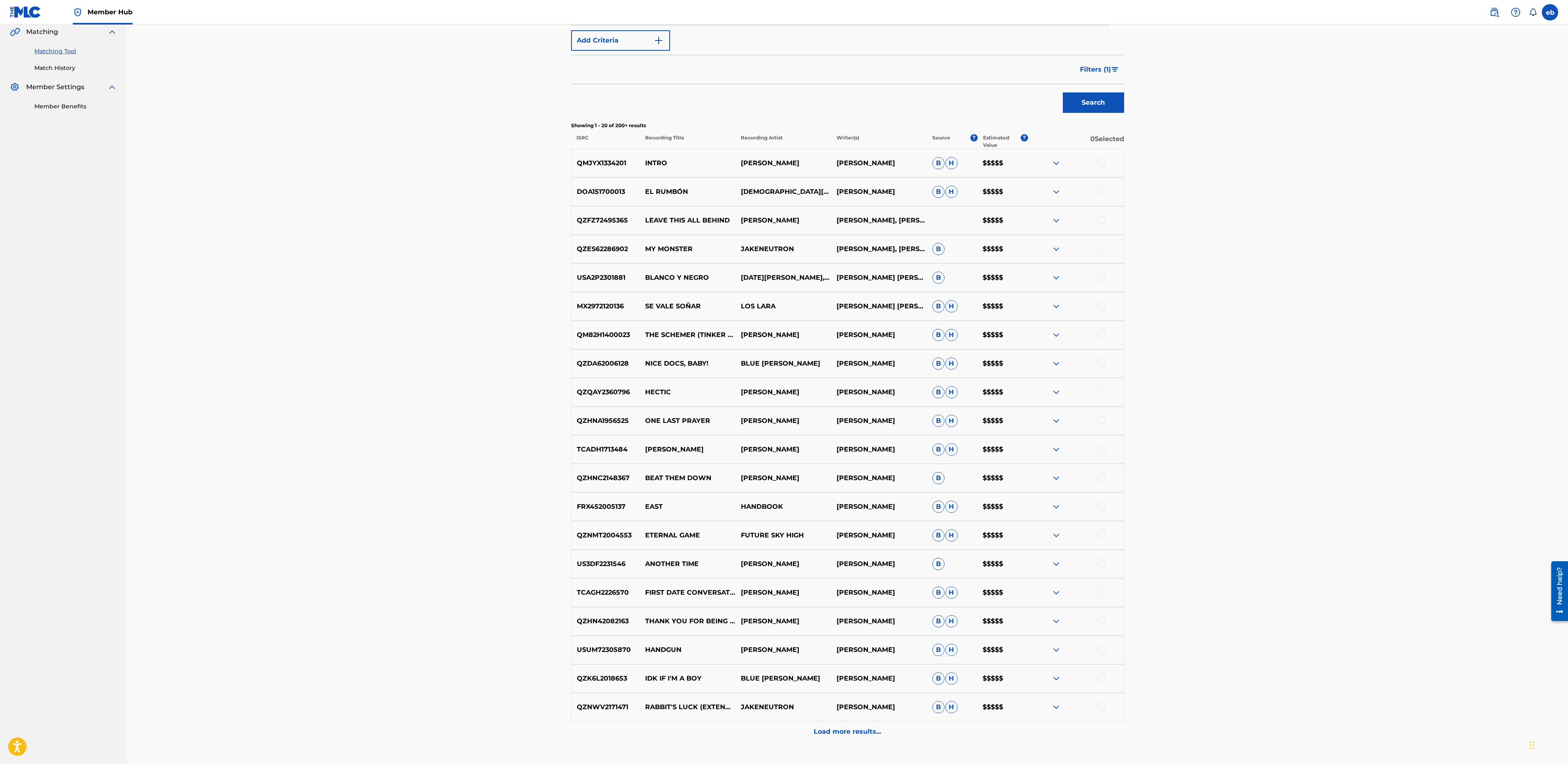
scroll to position [249, 0]
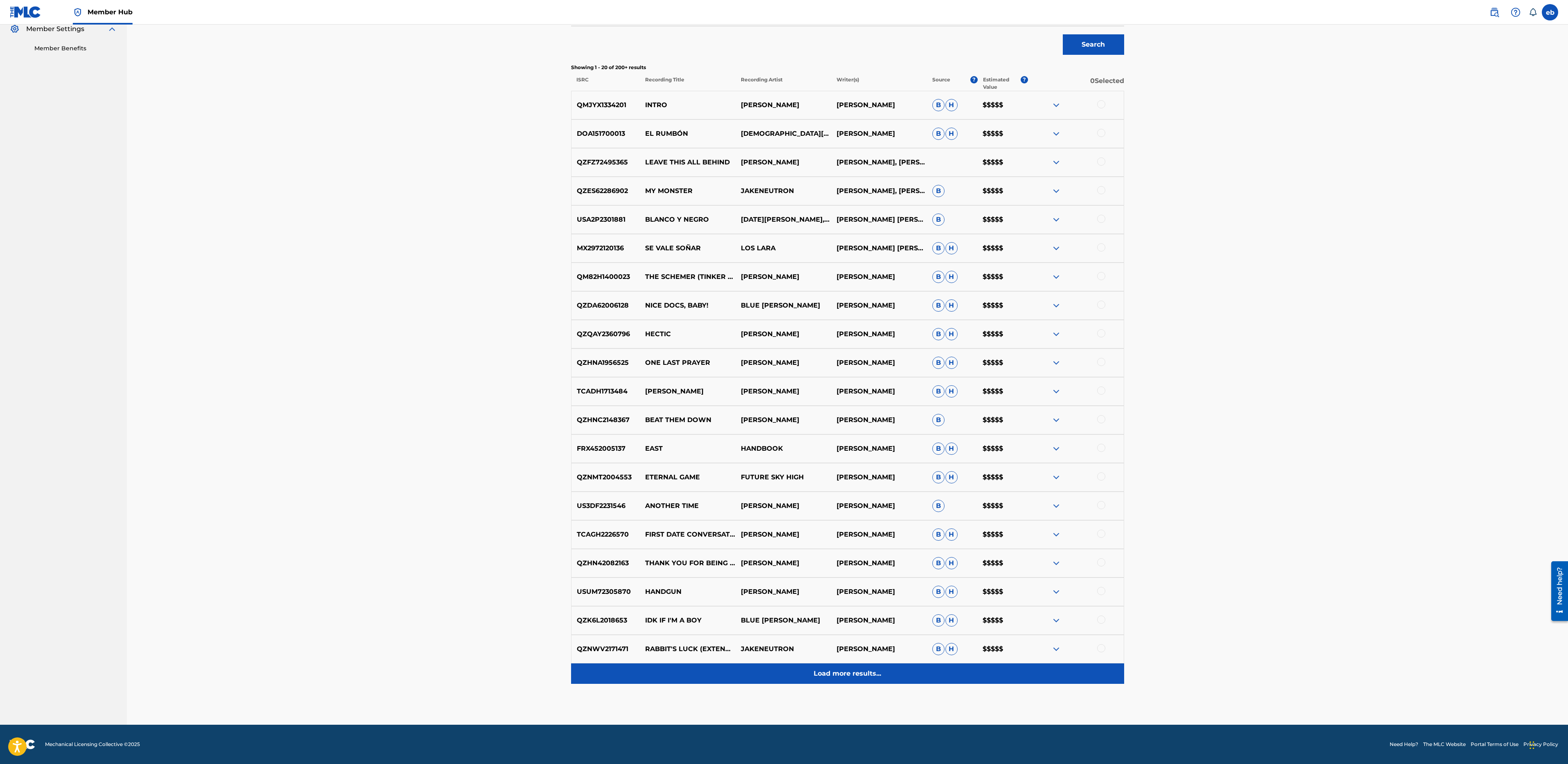
click at [851, 670] on p "Load more results..." at bounding box center [847, 674] width 67 height 10
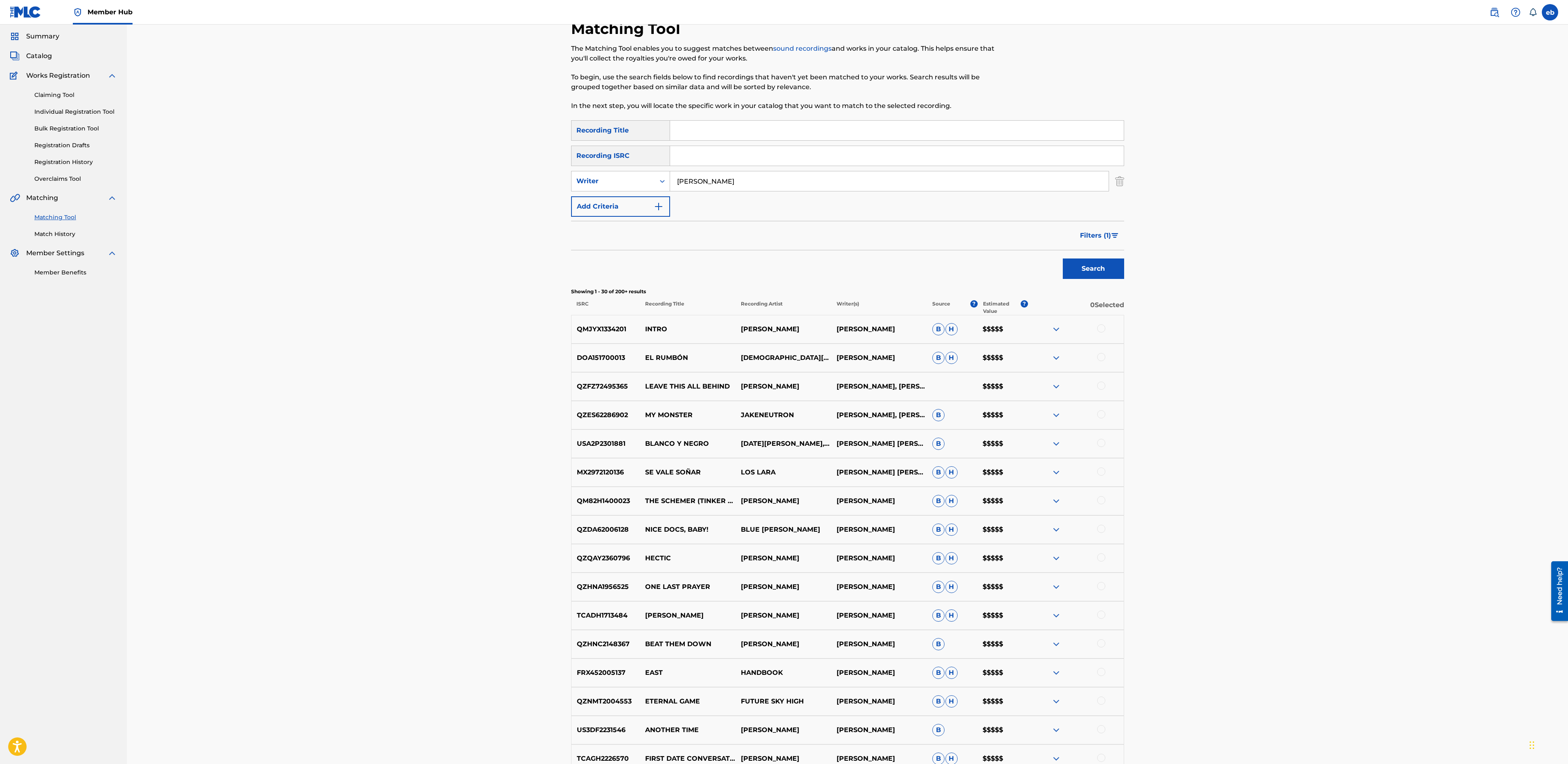
scroll to position [24, 0]
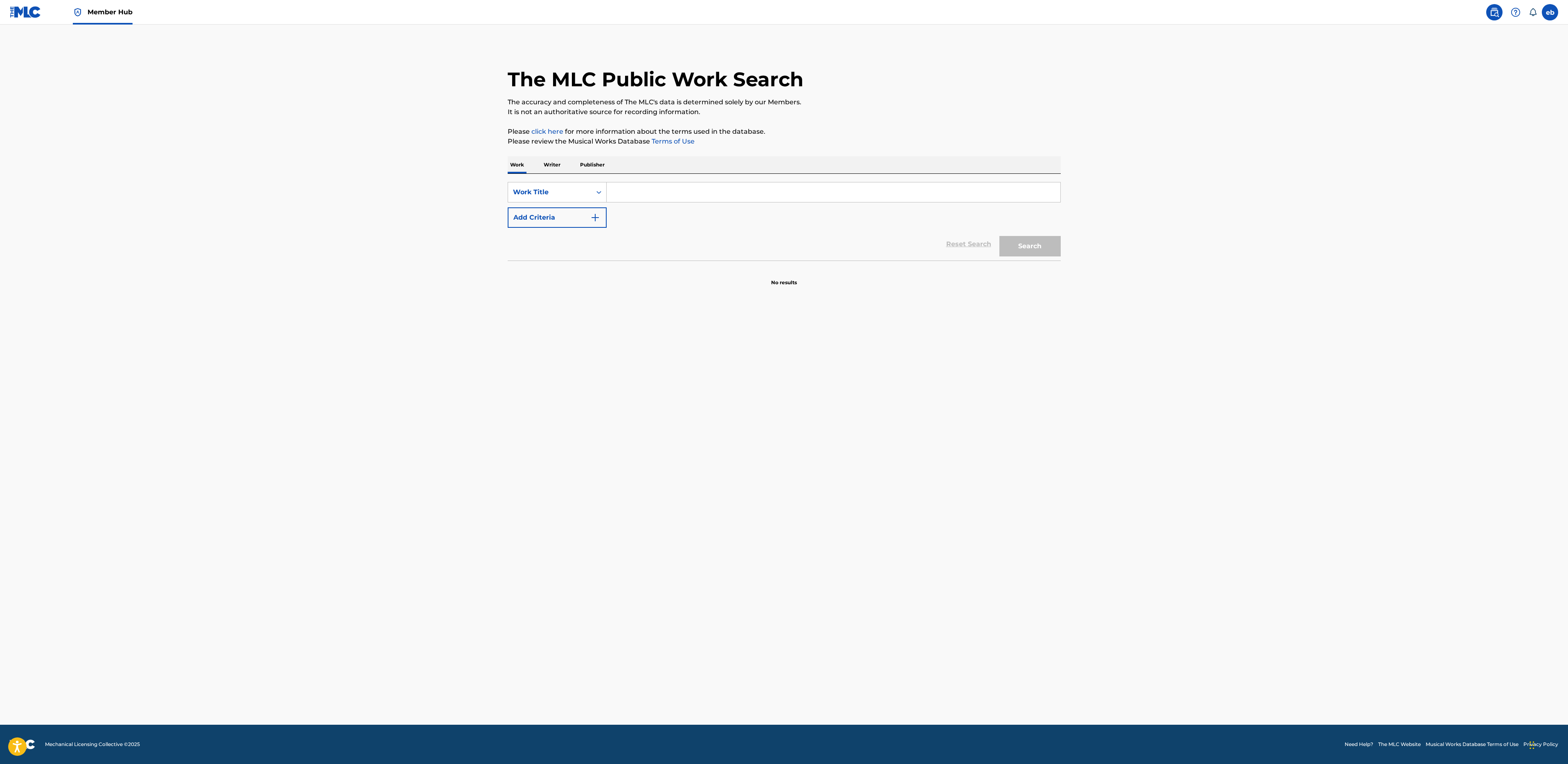
click at [637, 196] on input "Search Form" at bounding box center [833, 191] width 454 height 19
click at [554, 196] on div "Work Title" at bounding box center [549, 192] width 74 height 10
click at [548, 208] on div "Writer Name" at bounding box center [557, 213] width 98 height 20
click at [631, 191] on input "Search Form" at bounding box center [833, 191] width 454 height 19
type input "Jake Segura"
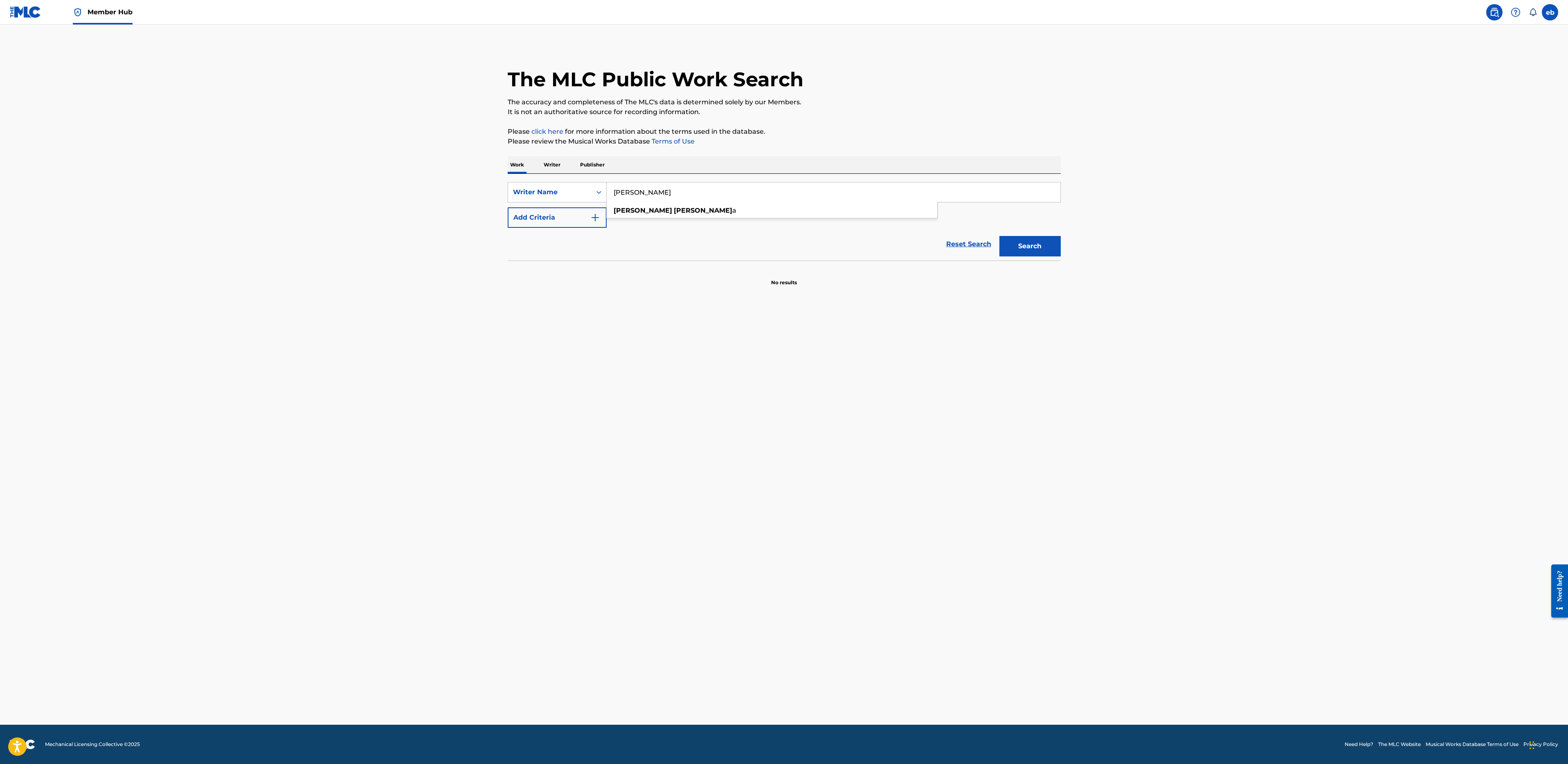
click at [999, 236] on button "Search" at bounding box center [1030, 246] width 62 height 20
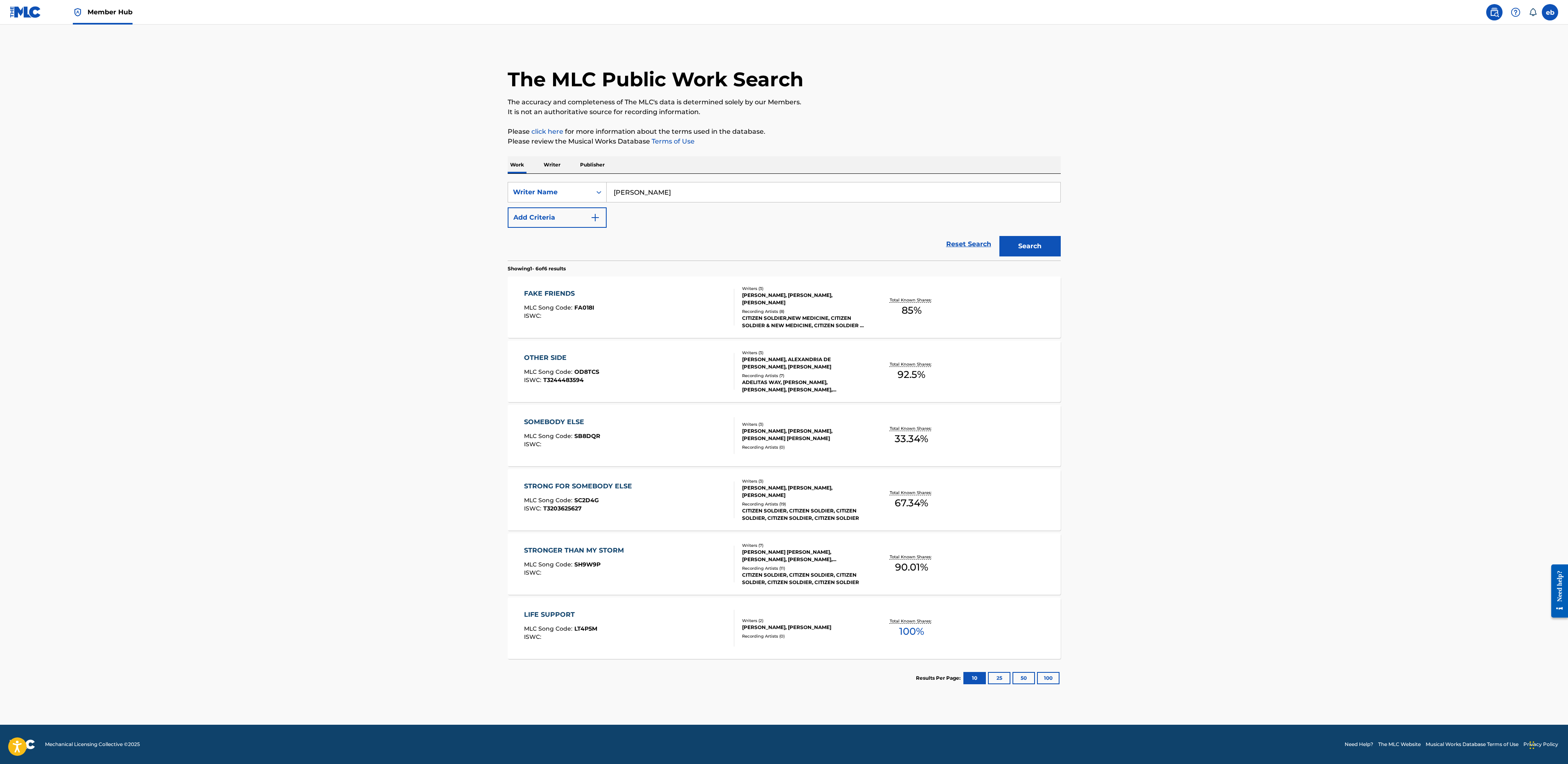
click at [966, 307] on div "FAKE FRIENDS MLC Song Code : FA018I ISWC : Writers ( 3 ) JAKE SEGURA, JOSH LAND…" at bounding box center [784, 307] width 553 height 62
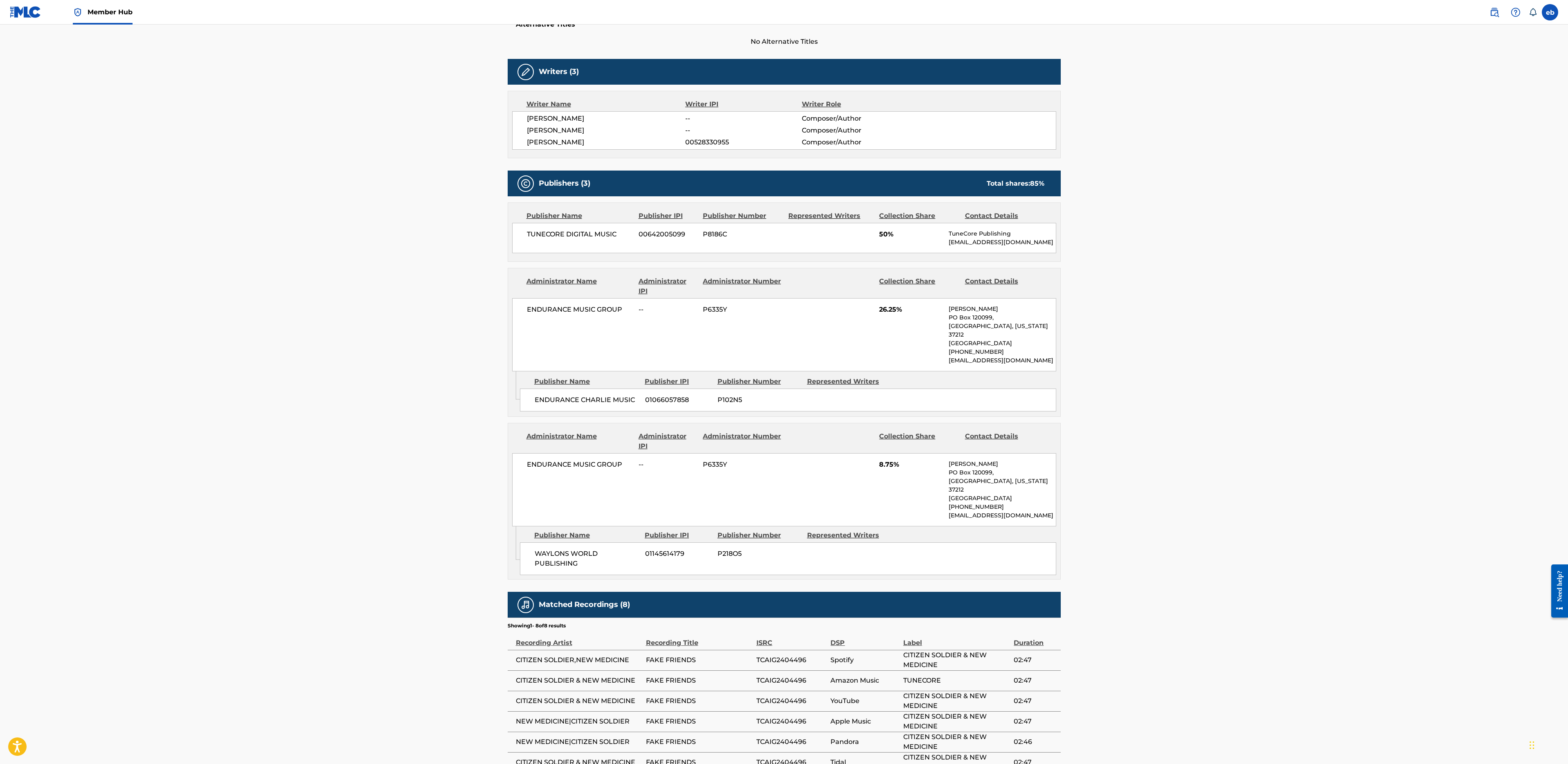
scroll to position [313, 0]
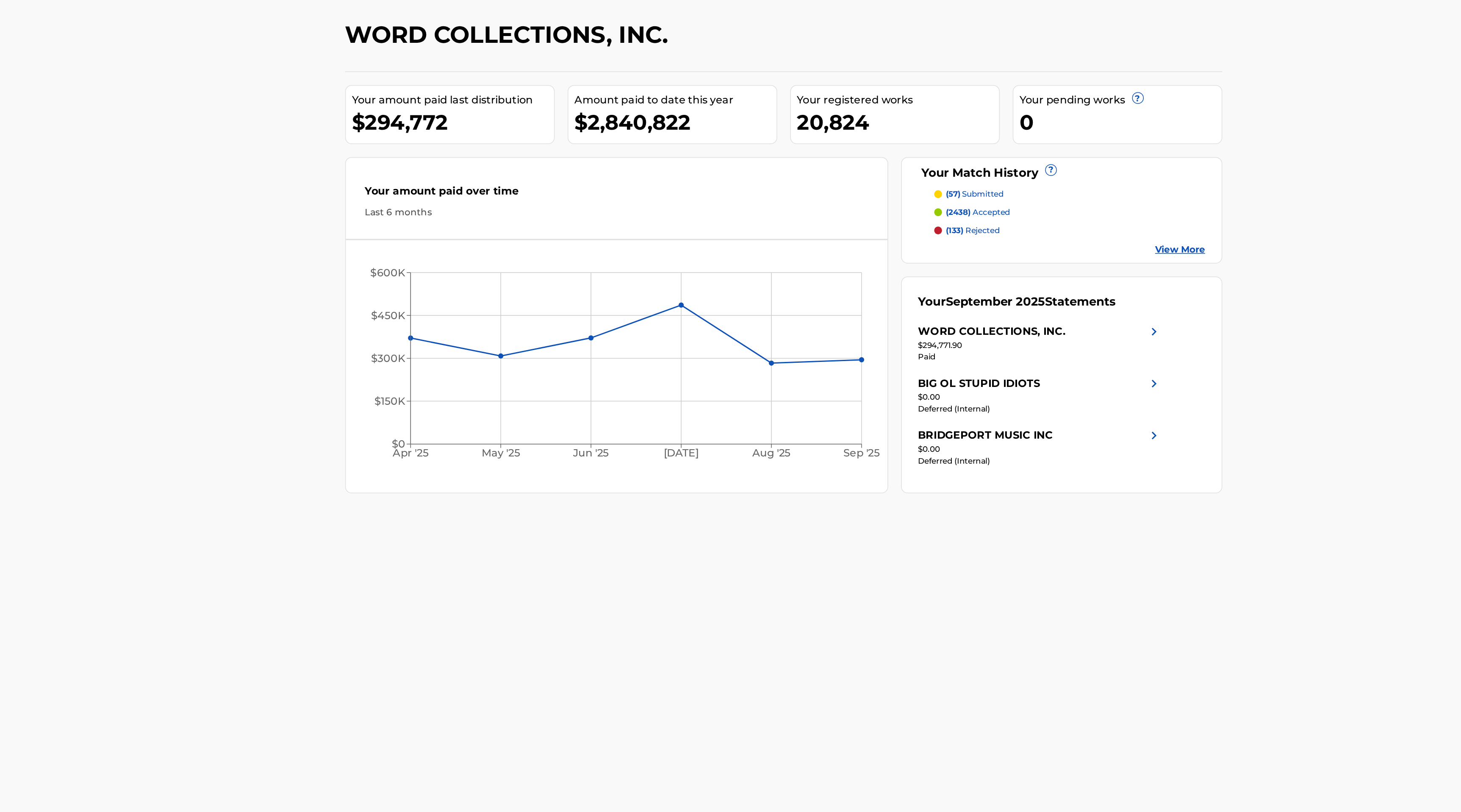
click at [909, 159] on span "(57)" at bounding box center [907, 159] width 10 height 7
